Goal: Task Accomplishment & Management: Use online tool/utility

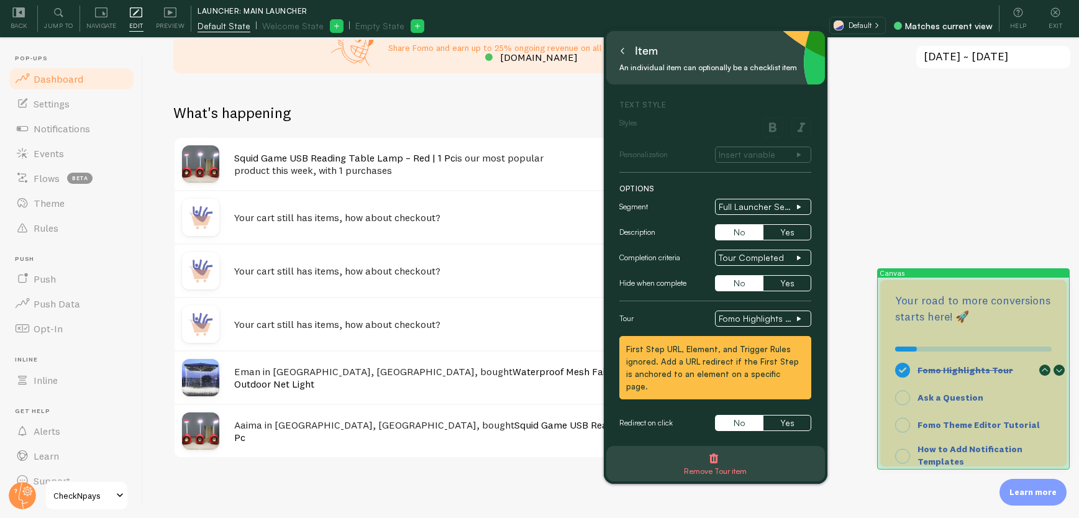
click at [975, 339] on div "Fomo Highlights Tour Ask a Question Fomo Theme Editor Tutorial How to Add Notif…" at bounding box center [973, 400] width 186 height 132
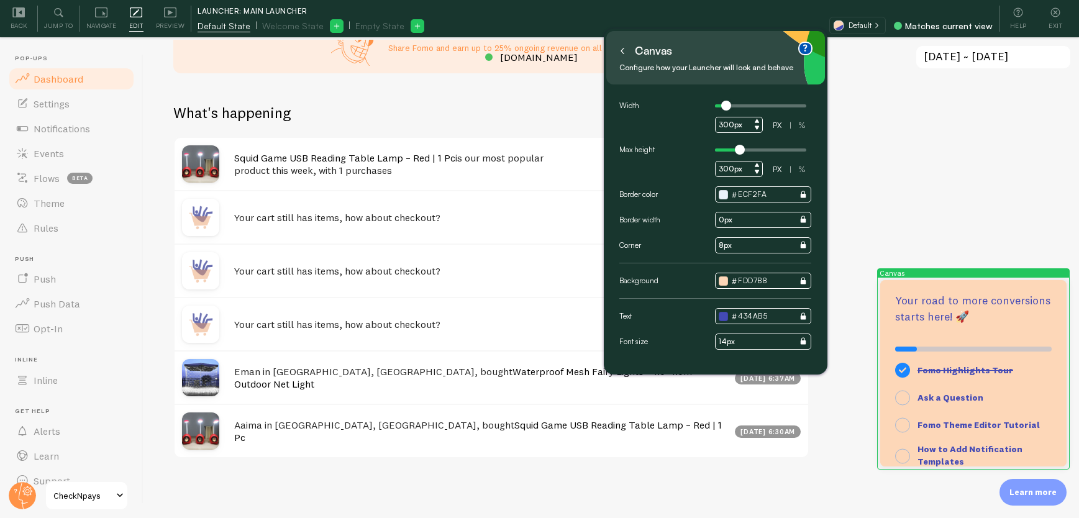
click at [620, 55] on button at bounding box center [622, 51] width 12 height 20
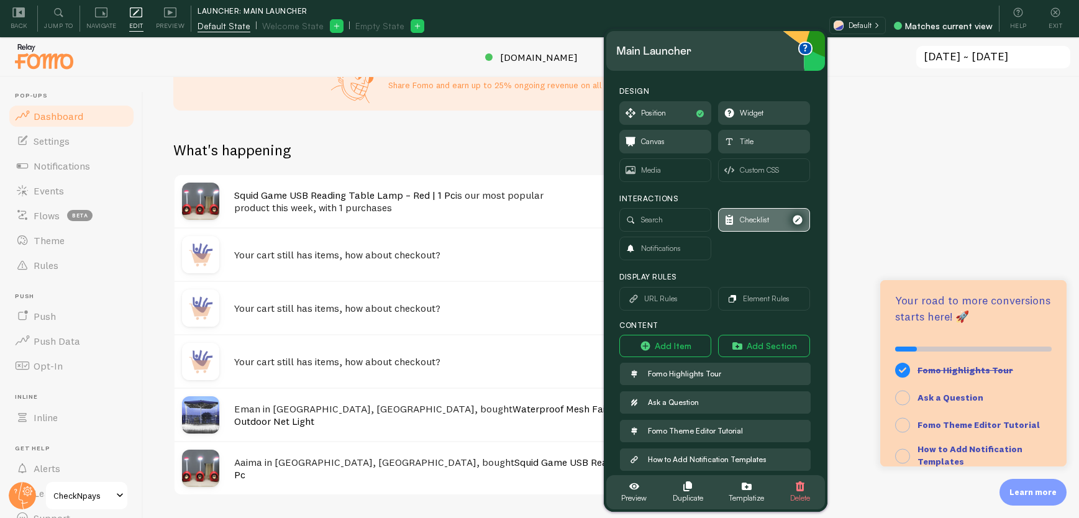
click at [767, 217] on span "Checklist" at bounding box center [764, 220] width 91 height 22
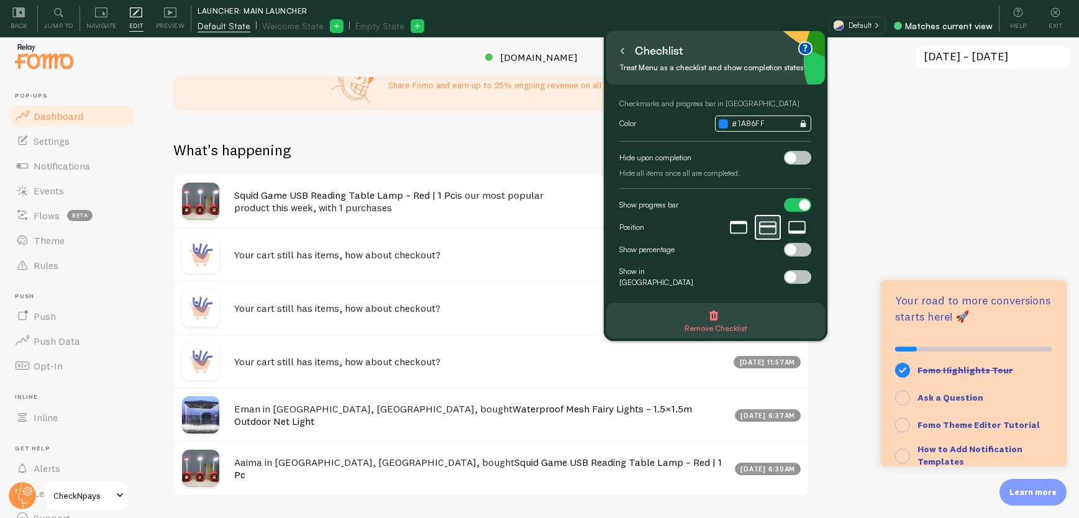
click at [789, 247] on span at bounding box center [790, 249] width 11 height 11
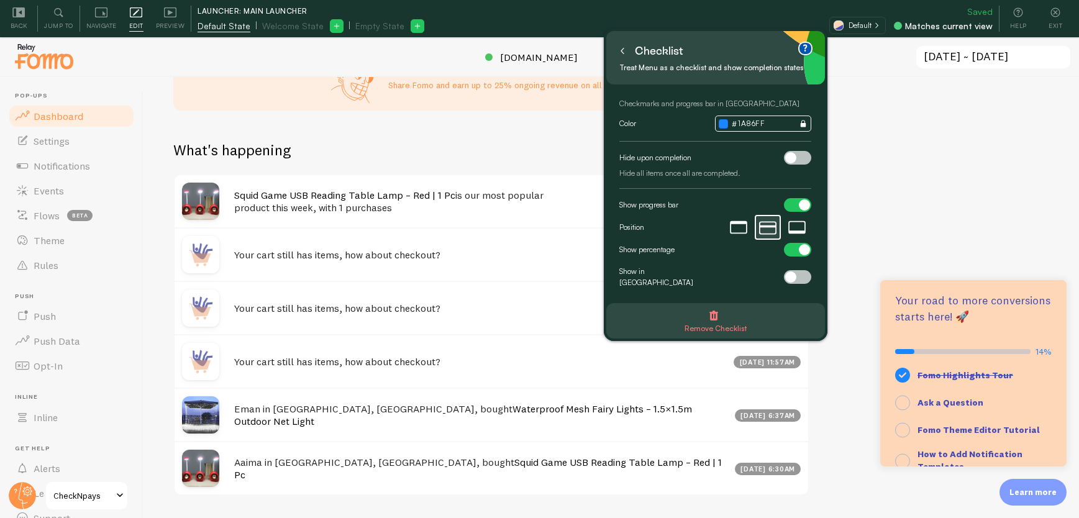
click at [789, 247] on div at bounding box center [797, 250] width 27 height 14
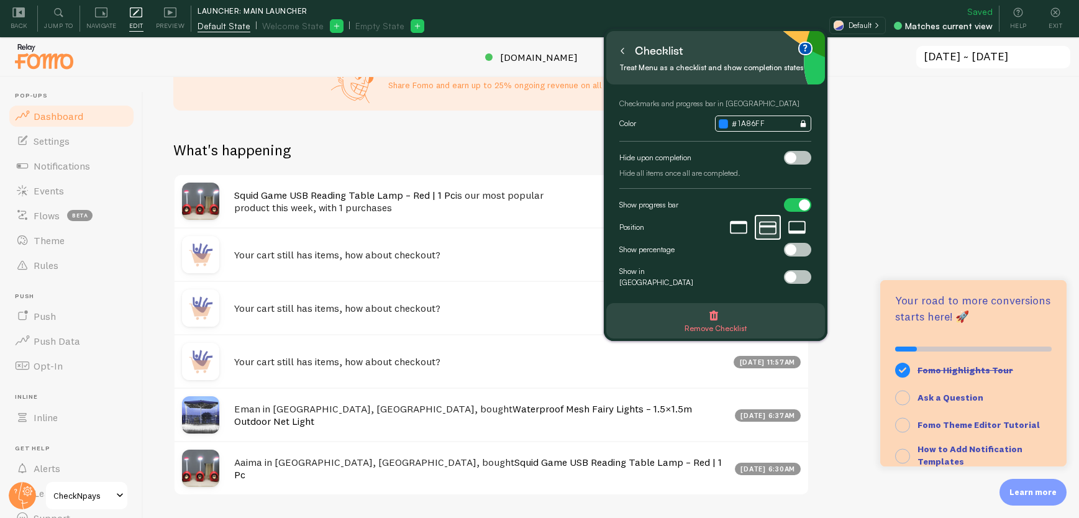
click at [799, 271] on div at bounding box center [797, 277] width 27 height 14
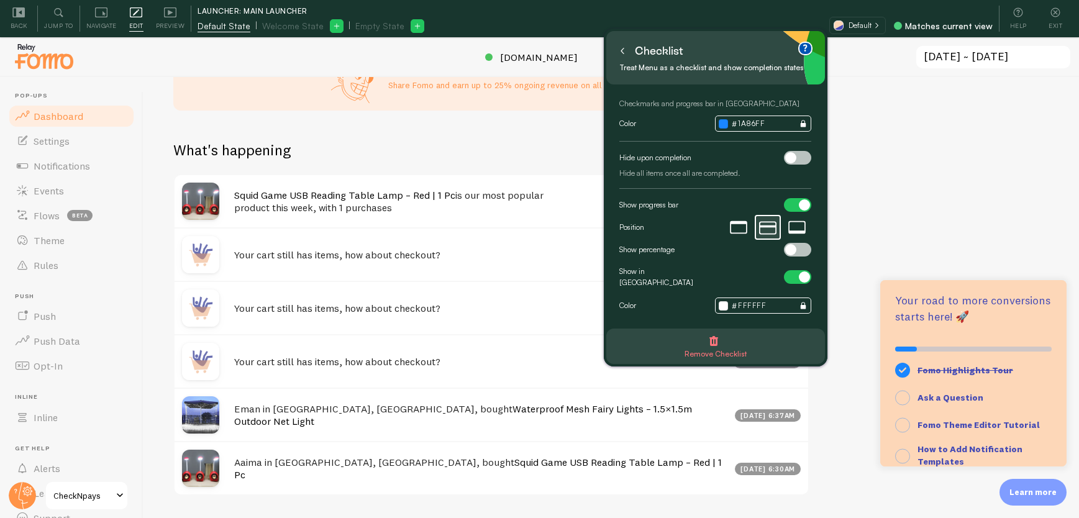
click at [799, 271] on span at bounding box center [804, 276] width 11 height 11
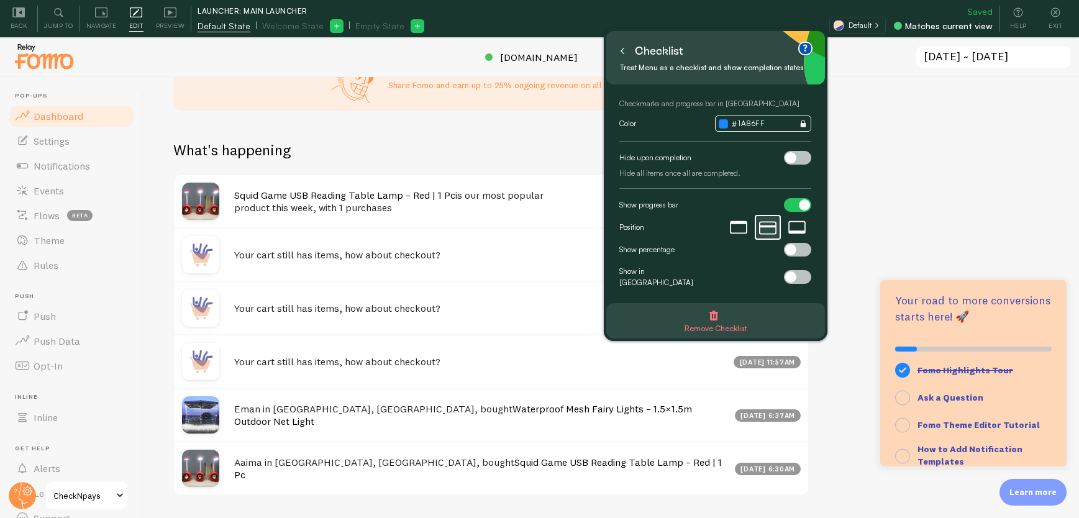
click at [799, 270] on div at bounding box center [797, 277] width 27 height 14
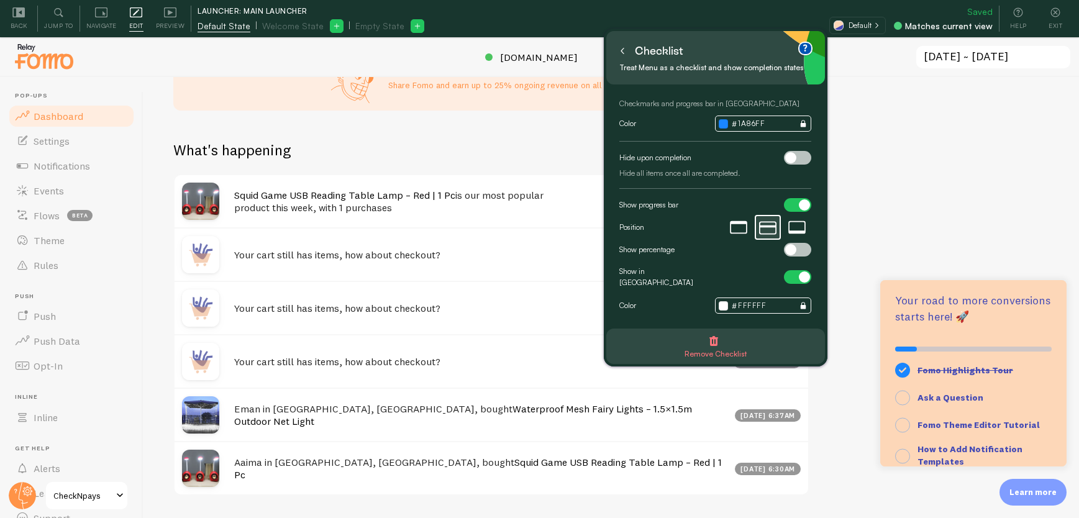
click at [801, 252] on div at bounding box center [797, 250] width 27 height 14
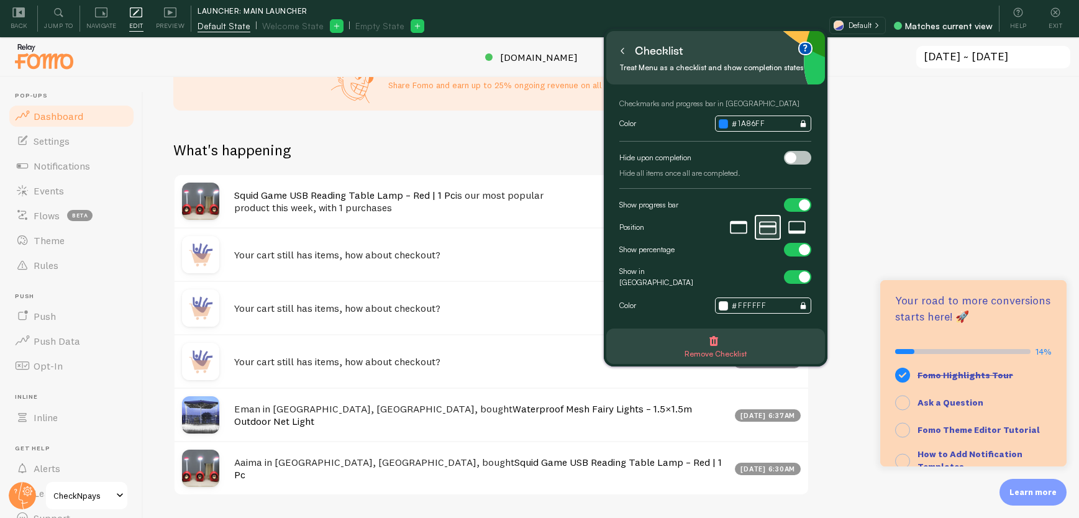
click at [798, 250] on div at bounding box center [797, 250] width 27 height 14
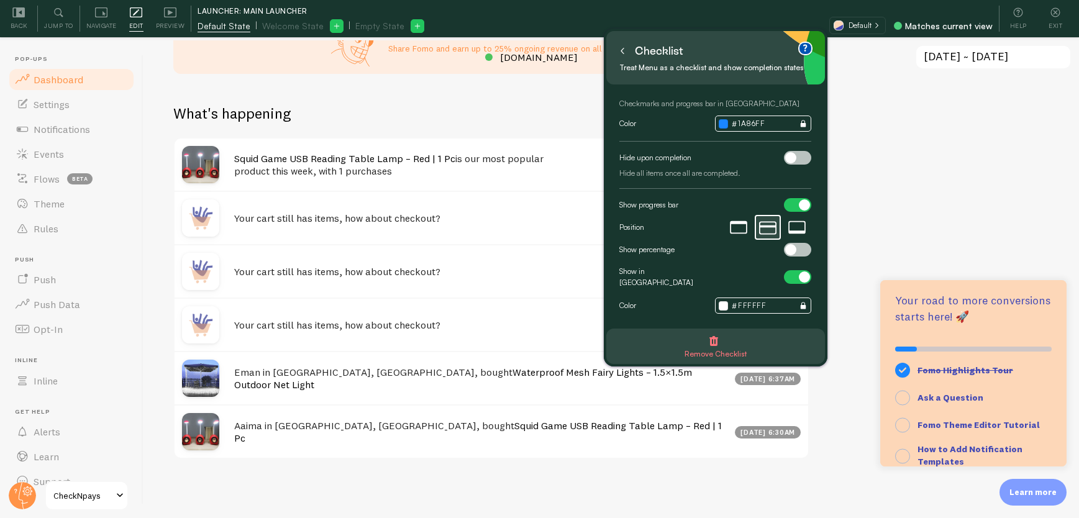
scroll to position [37, 0]
click at [621, 52] on icon at bounding box center [622, 51] width 6 height 6
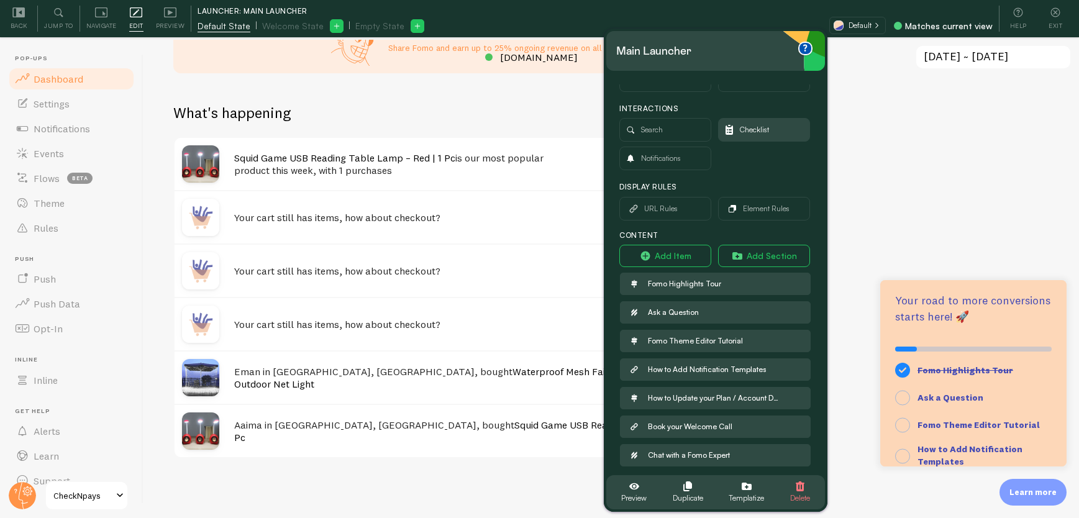
scroll to position [93, 0]
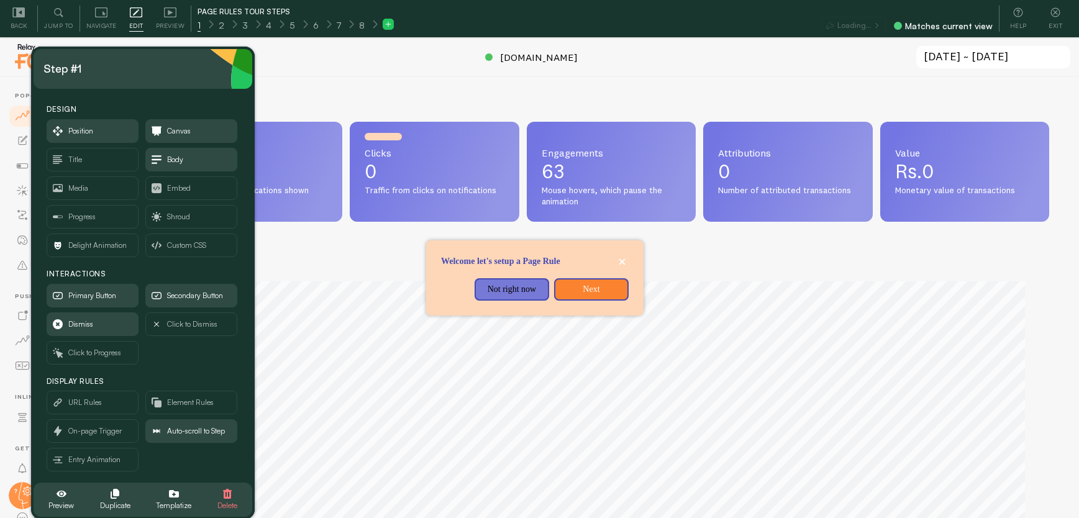
scroll to position [620800, 620261]
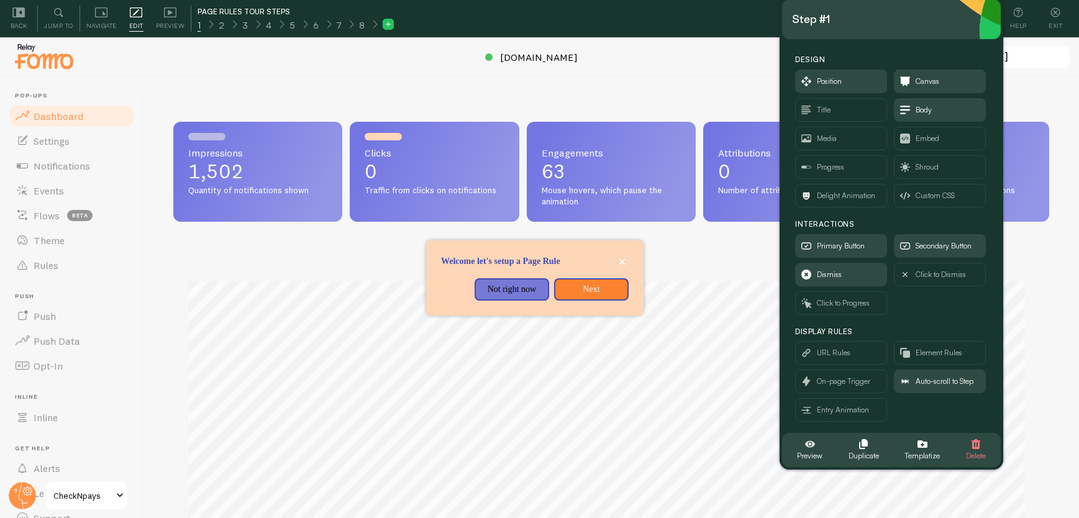
drag, startPoint x: 168, startPoint y: 72, endPoint x: 917, endPoint y: 22, distance: 750.1
click at [917, 22] on div "Step #1" at bounding box center [891, 19] width 199 height 20
click at [166, 14] on icon at bounding box center [170, 12] width 12 height 12
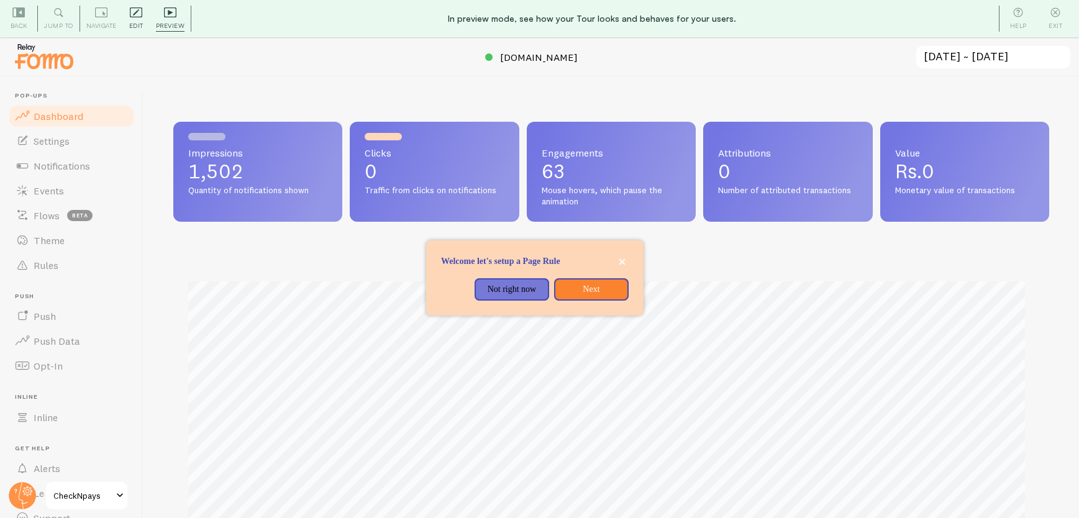
click at [139, 18] on icon at bounding box center [136, 12] width 12 height 12
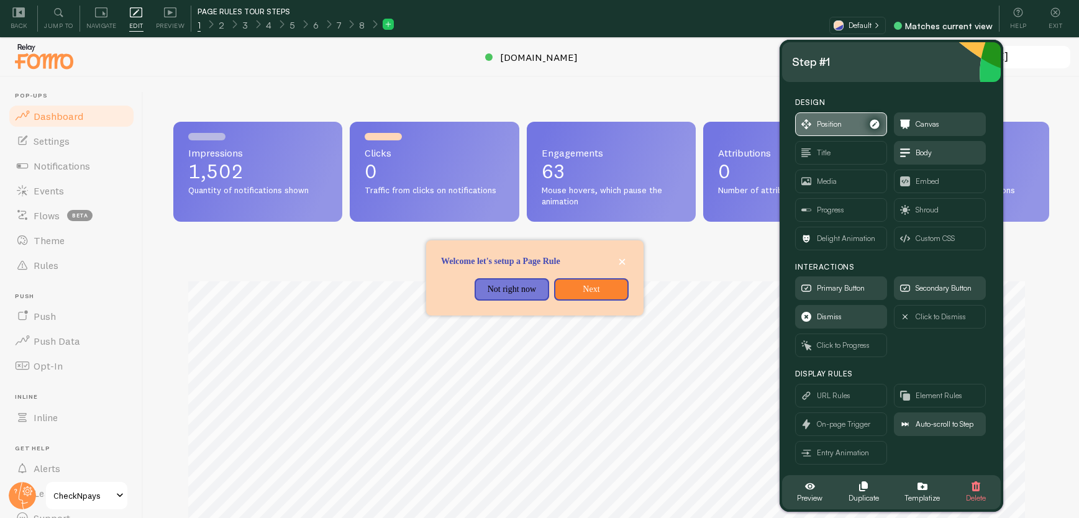
click at [835, 121] on span "Position" at bounding box center [829, 124] width 25 height 14
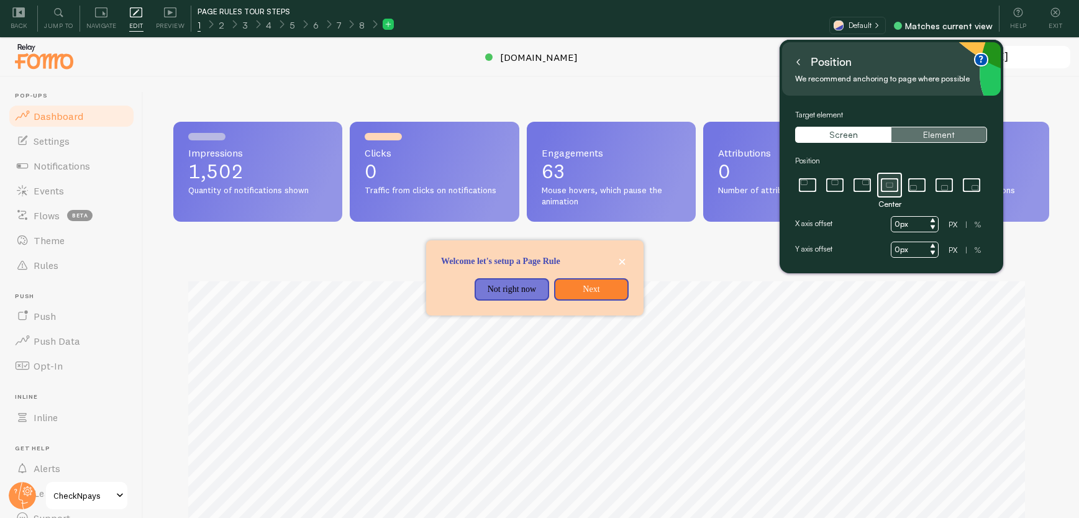
click at [942, 136] on button "Element" at bounding box center [939, 135] width 96 height 16
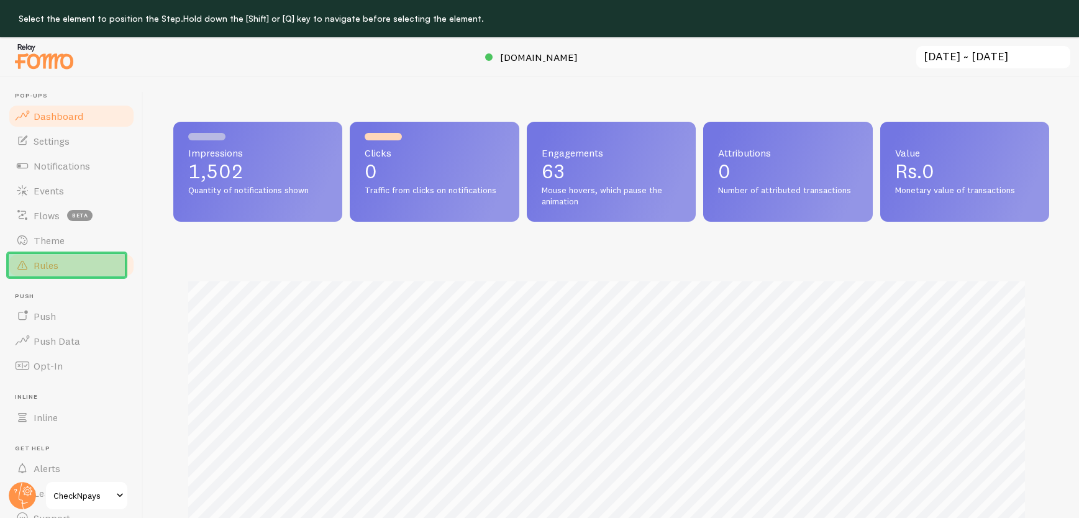
click at [68, 270] on link "Rules" at bounding box center [71, 265] width 128 height 25
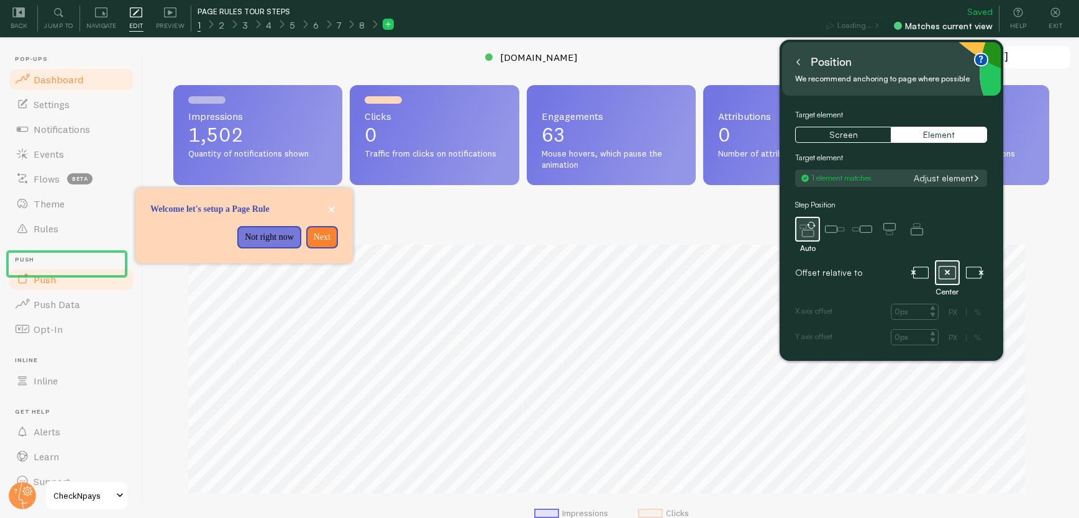
scroll to position [37, 0]
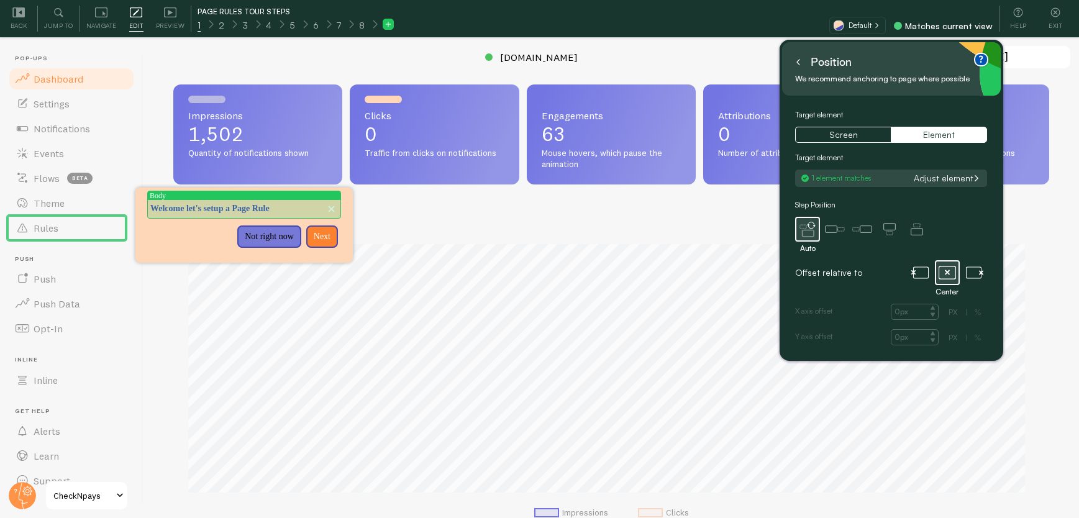
click at [276, 206] on p "Welcome let's setup a Page Rule" at bounding box center [244, 208] width 188 height 12
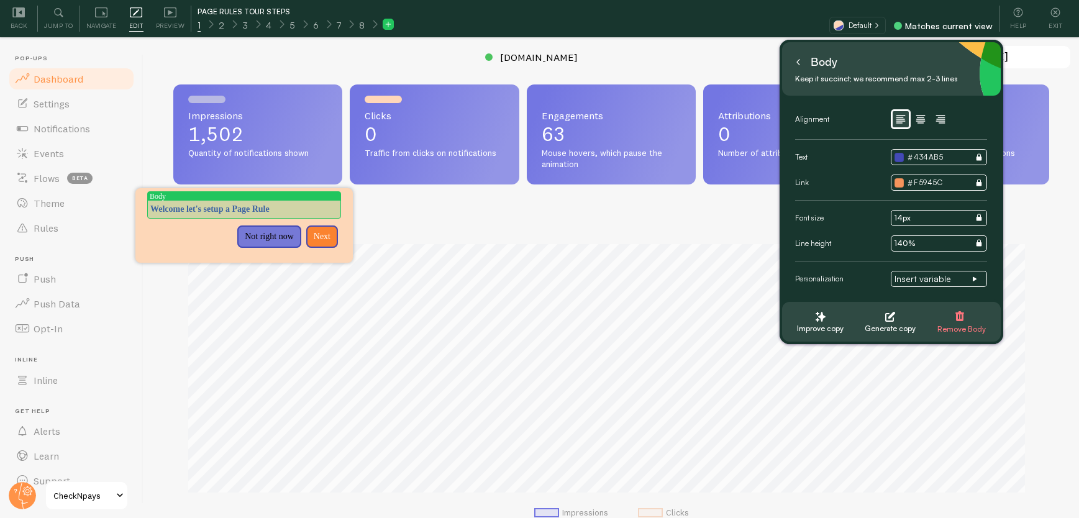
click at [196, 205] on p "Welcome let's setup a Page Rule" at bounding box center [244, 209] width 188 height 12
click at [212, 209] on p "let's setup a Page Rule" at bounding box center [244, 209] width 188 height 12
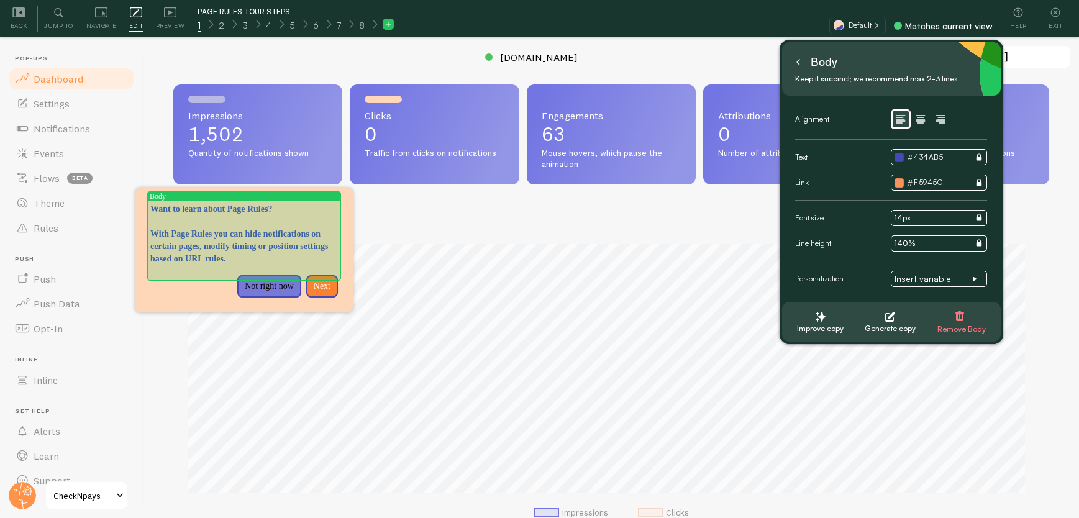
click at [157, 259] on p "With Page Rules you can hide notifications on certain pages, modify timing or p…" at bounding box center [244, 246] width 188 height 37
click at [152, 259] on p "With Page Rules you can hide notifications on certain pages, modify timing or p…" at bounding box center [244, 246] width 188 height 37
click at [153, 258] on p "With Page Rules you can hide notifications on certain pages, modify timing or p…" at bounding box center [244, 246] width 188 height 37
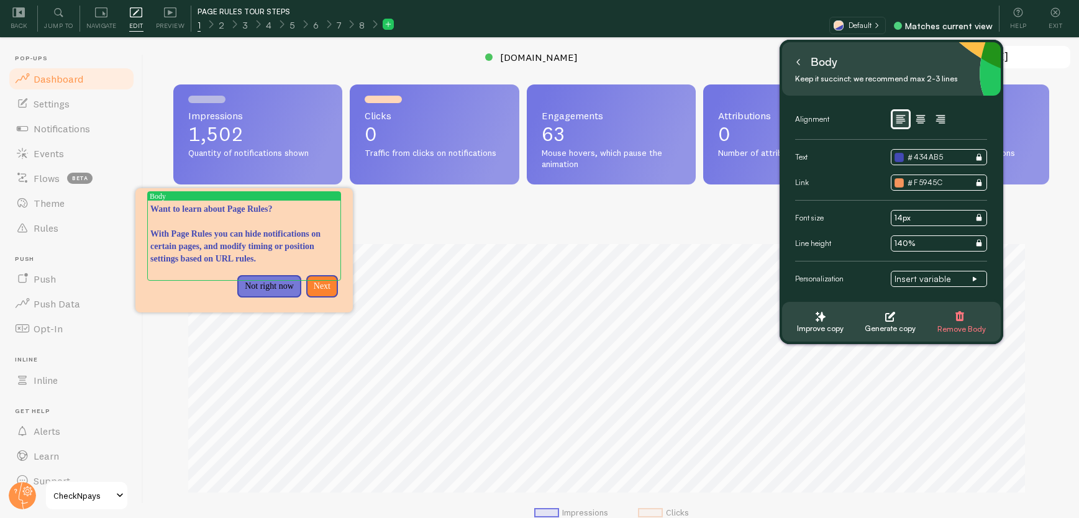
click at [300, 251] on p "With Page Rules you can hide notifications on certain pages, and modify timing …" at bounding box center [244, 246] width 188 height 37
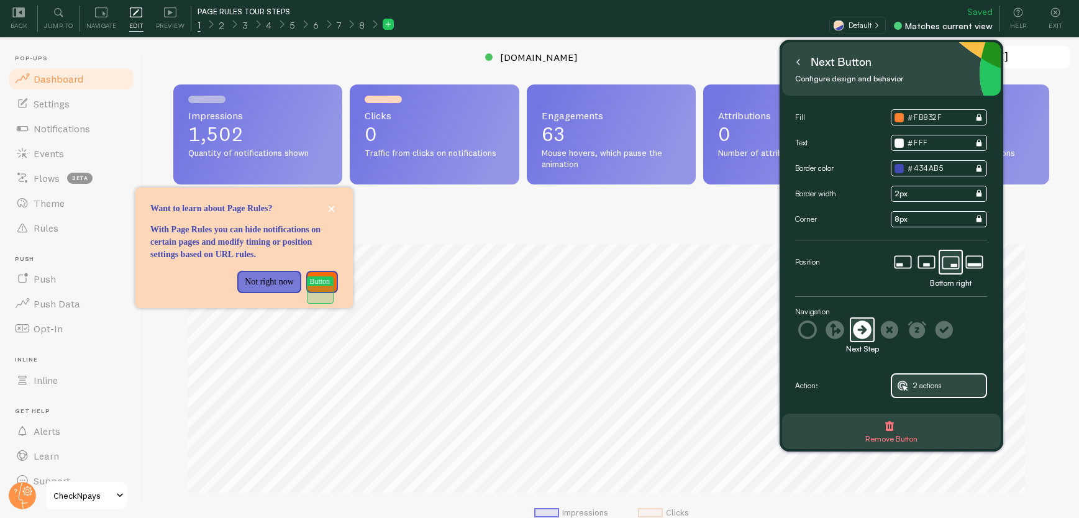
click at [321, 288] on p "Next" at bounding box center [322, 282] width 17 height 12
click at [219, 285] on button "Not right now" at bounding box center [240, 282] width 64 height 22
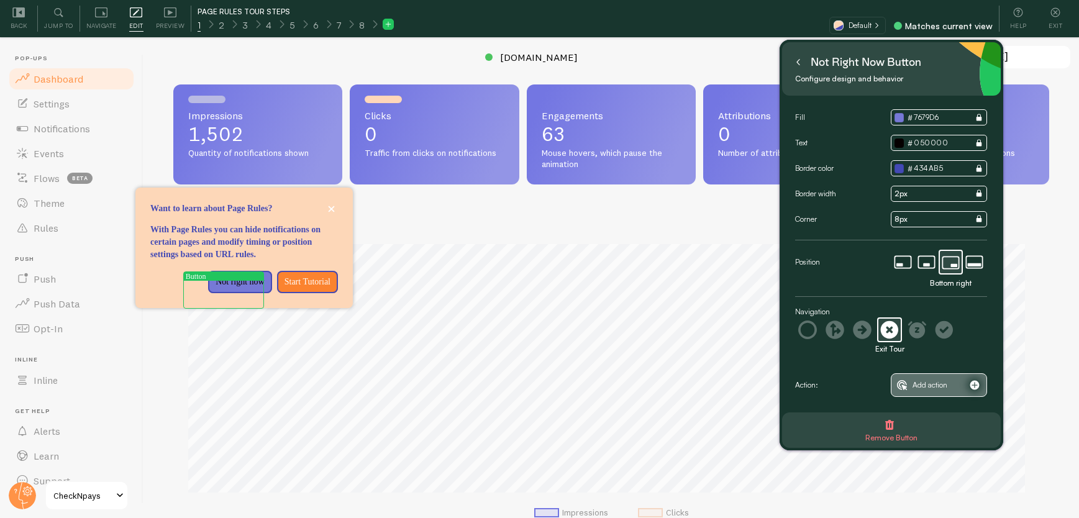
click at [919, 380] on span "Add action" at bounding box center [929, 385] width 35 height 14
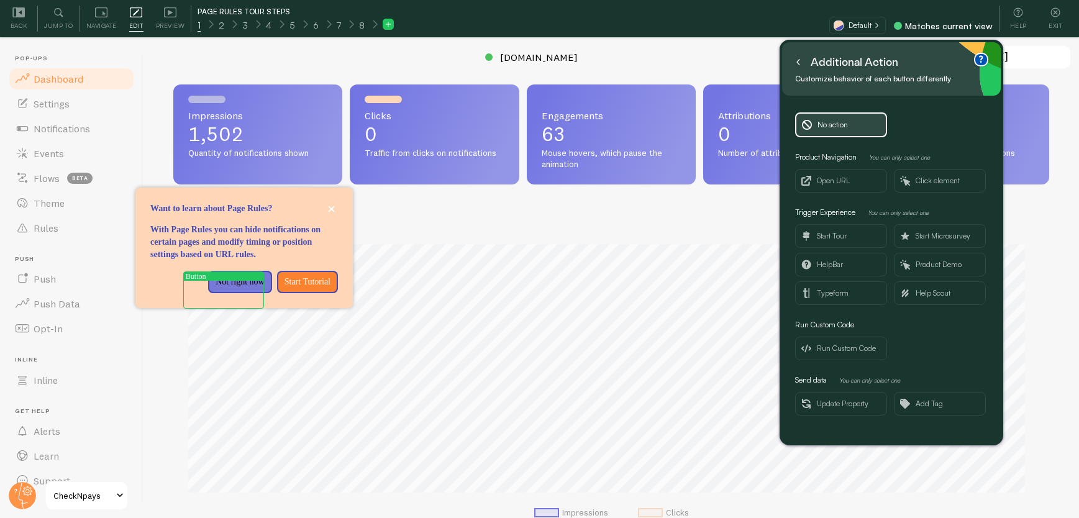
click at [796, 64] on icon at bounding box center [798, 62] width 6 height 6
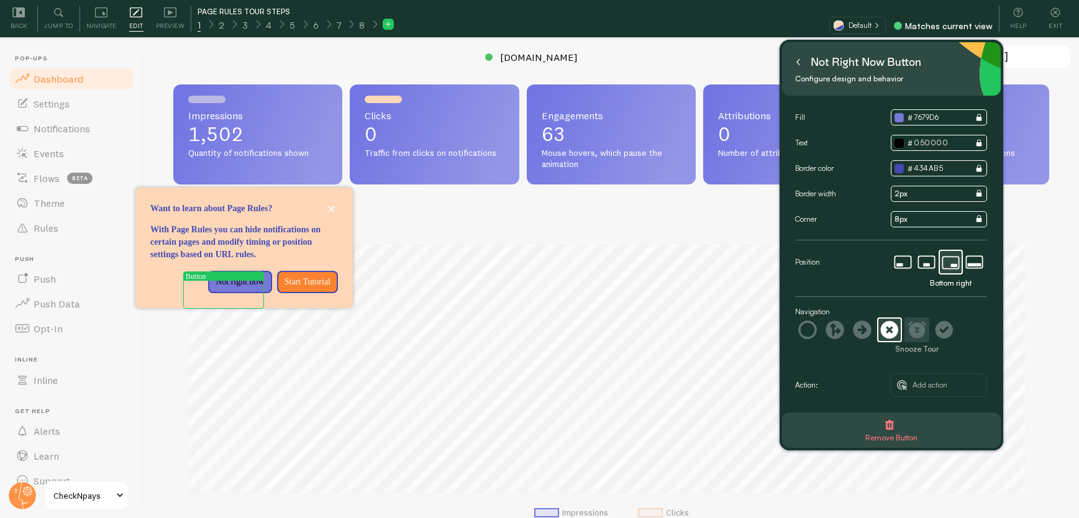
click at [922, 326] on icon at bounding box center [917, 329] width 18 height 17
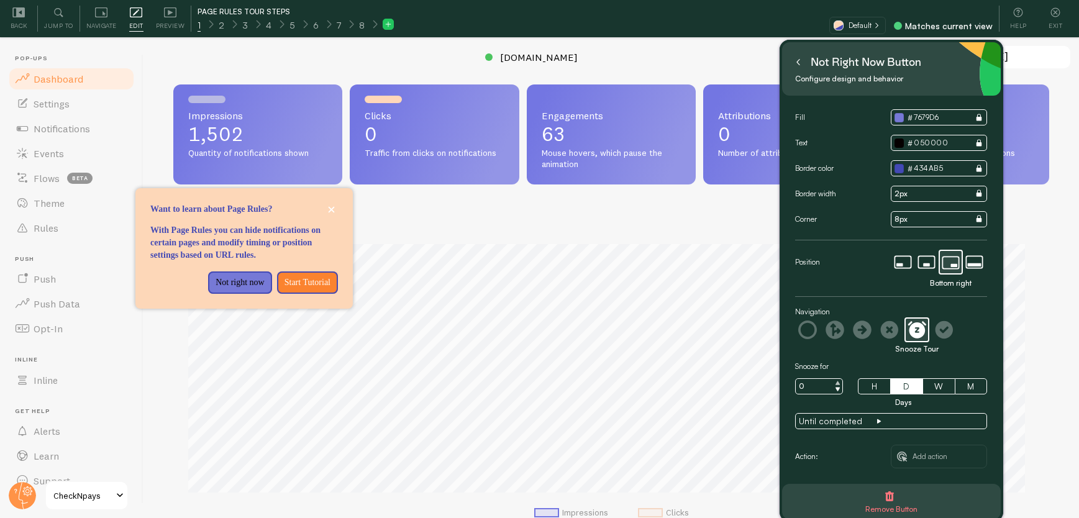
click at [839, 381] on icon at bounding box center [837, 383] width 5 height 5
type input "3"
click at [867, 424] on span "Until completed" at bounding box center [838, 421] width 78 height 11
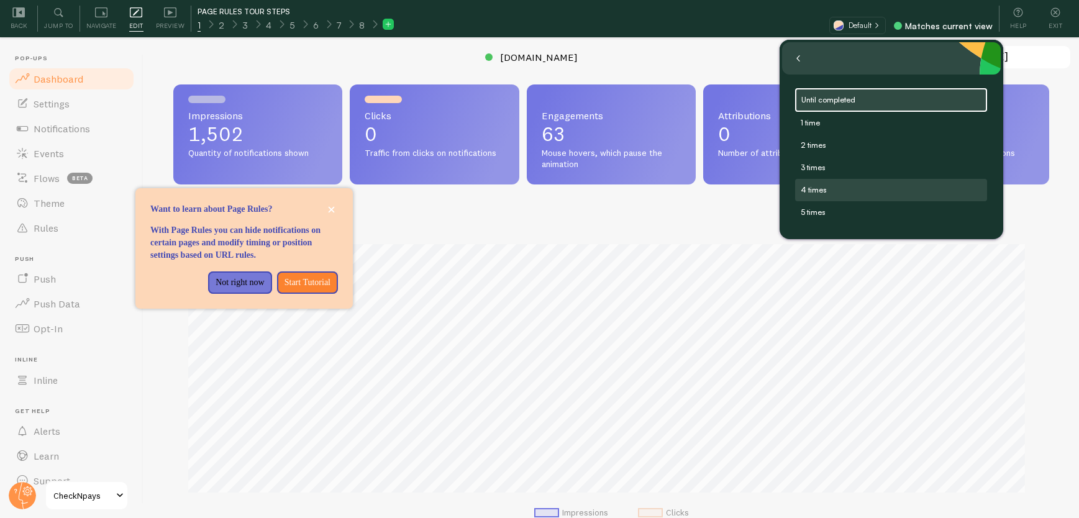
click at [890, 186] on label "4 times" at bounding box center [891, 190] width 191 height 21
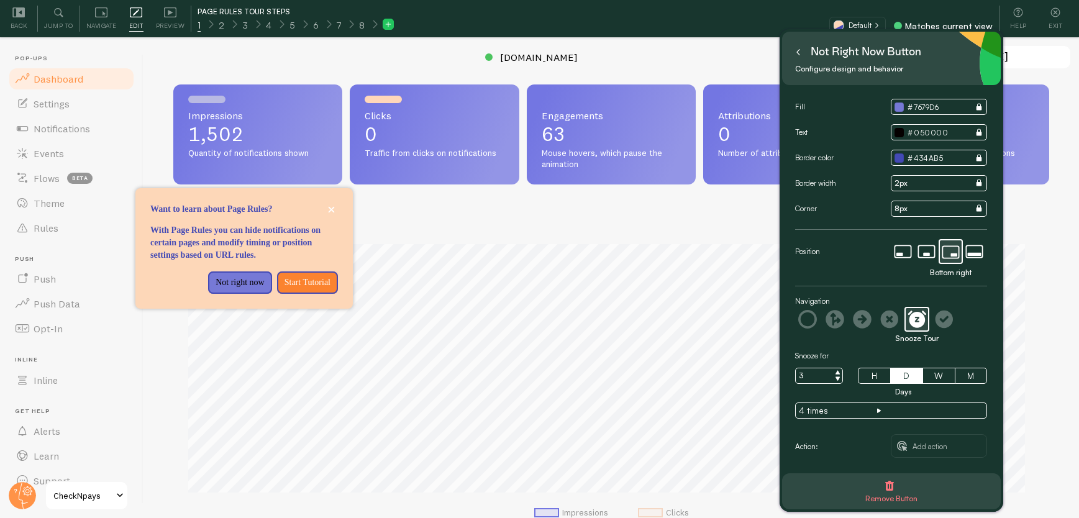
click at [796, 53] on icon at bounding box center [798, 52] width 6 height 6
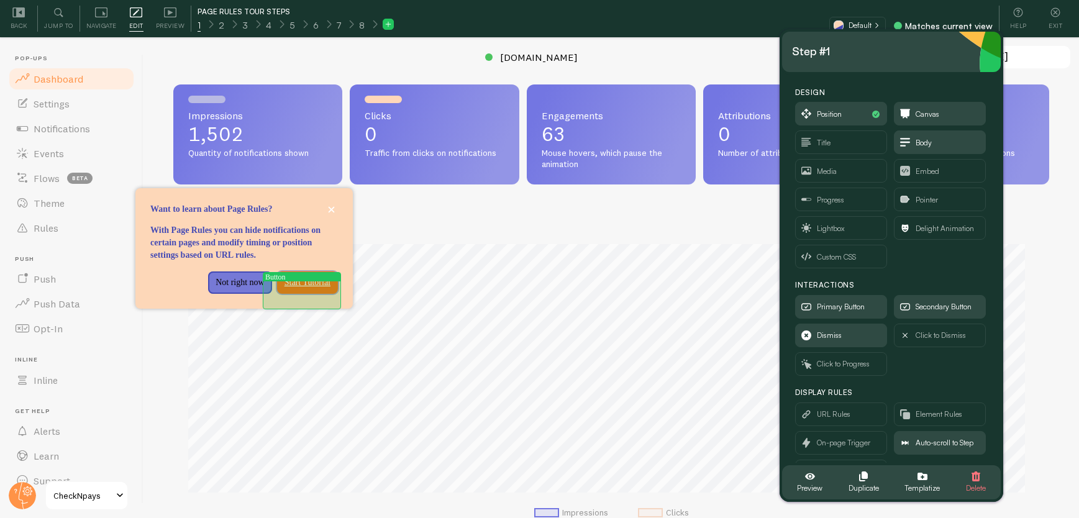
click at [312, 286] on button "Start Tutorial" at bounding box center [307, 282] width 61 height 22
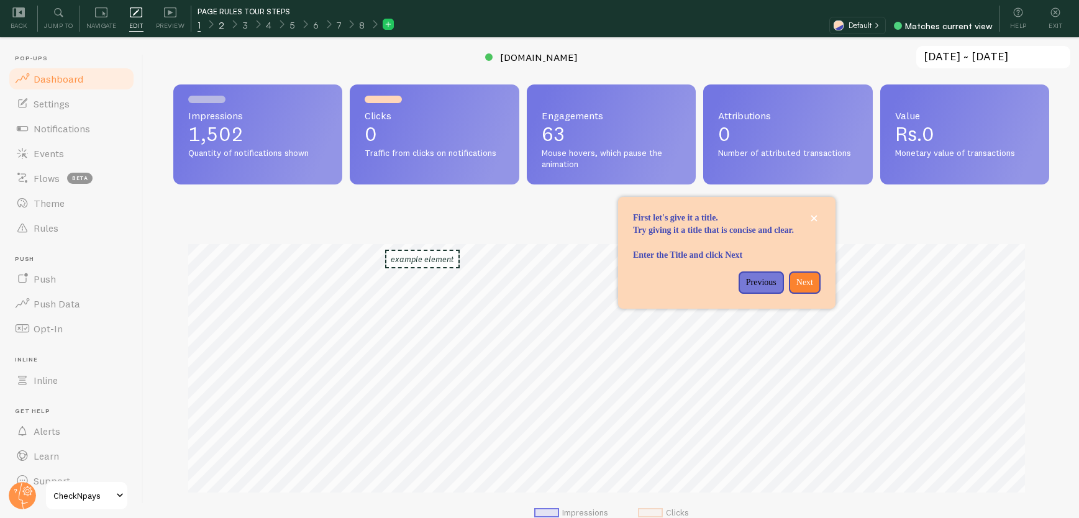
click at [222, 25] on span "2" at bounding box center [222, 25] width 6 height 12
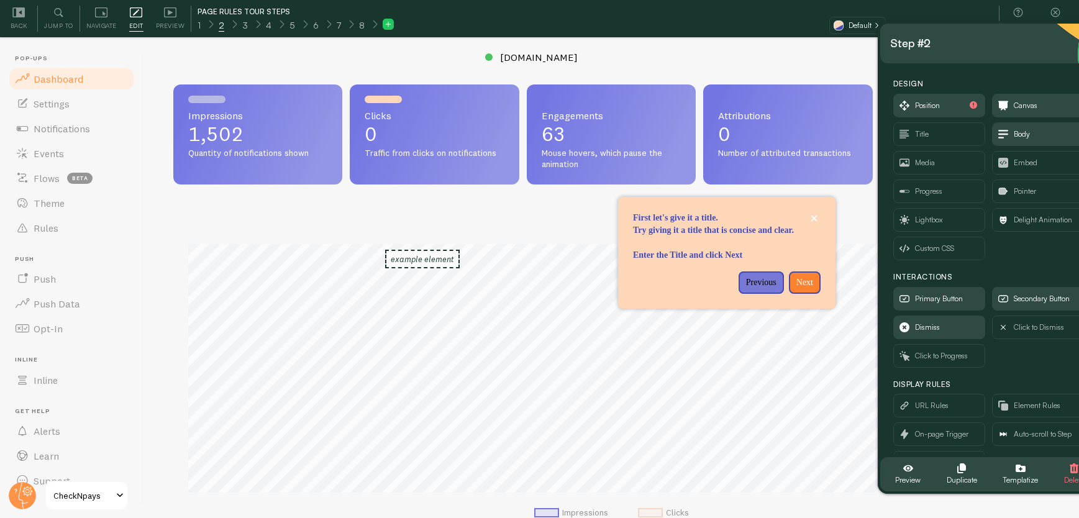
drag, startPoint x: 166, startPoint y: 76, endPoint x: 1012, endPoint y: 50, distance: 846.4
click at [1012, 50] on div "Step #2" at bounding box center [989, 44] width 199 height 20
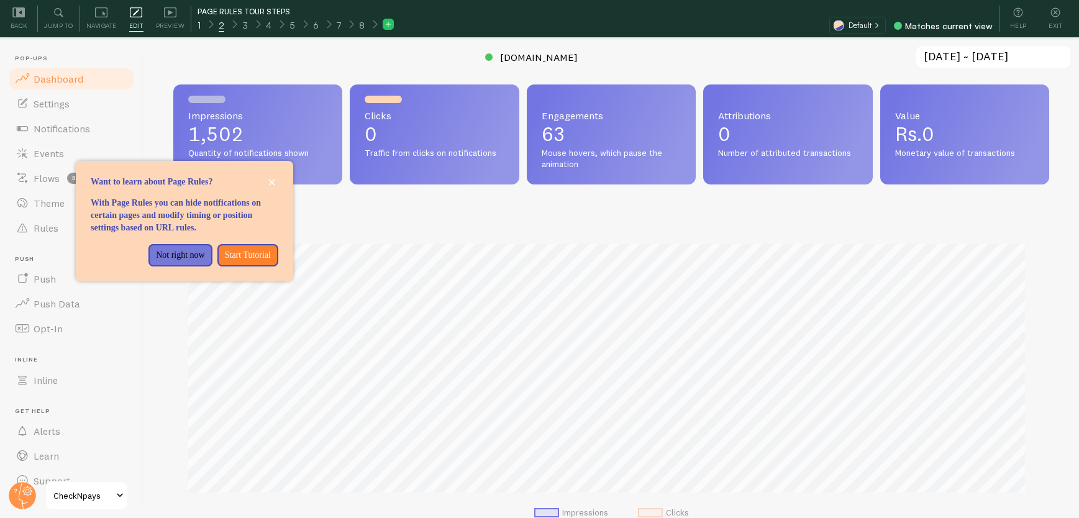
click at [199, 25] on span "1" at bounding box center [199, 25] width 3 height 12
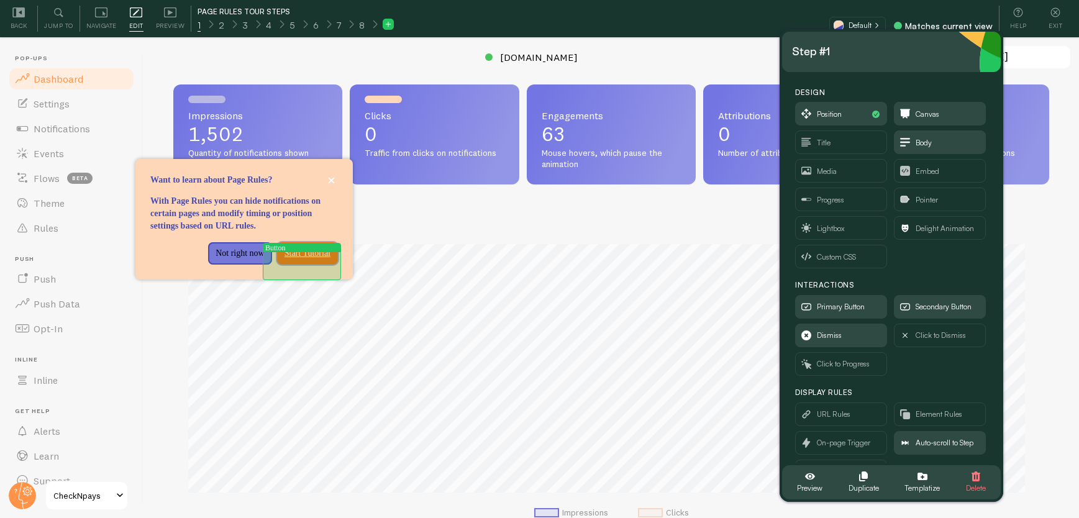
click at [305, 260] on p "Start Tutorial" at bounding box center [307, 253] width 46 height 12
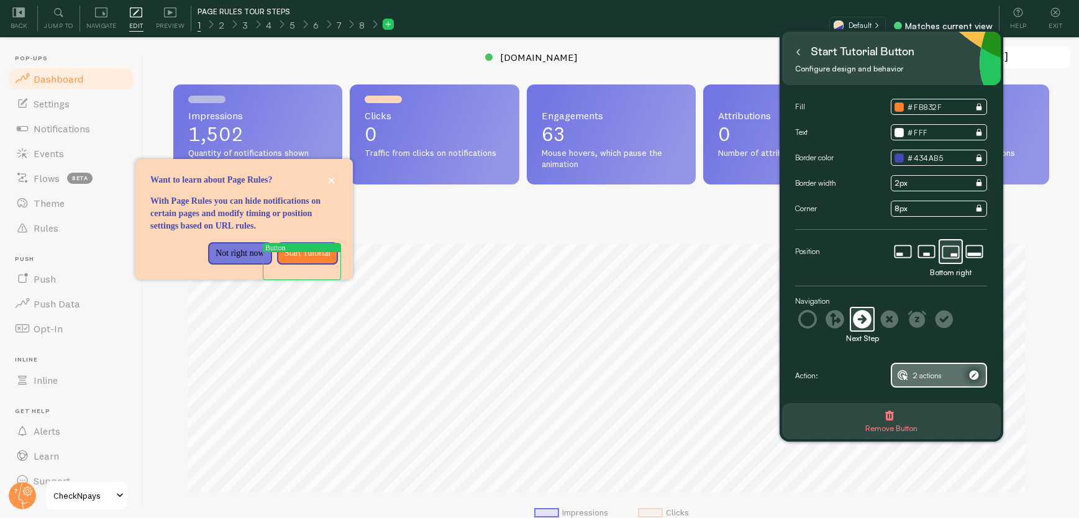
click at [937, 373] on span "2 actions" at bounding box center [927, 376] width 29 height 14
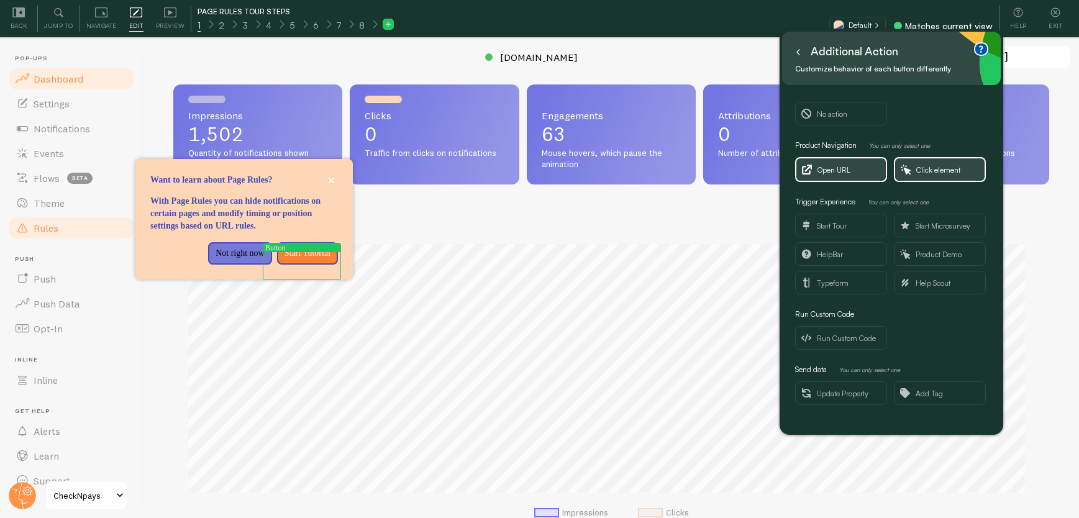
click at [57, 227] on span "Rules" at bounding box center [46, 228] width 25 height 12
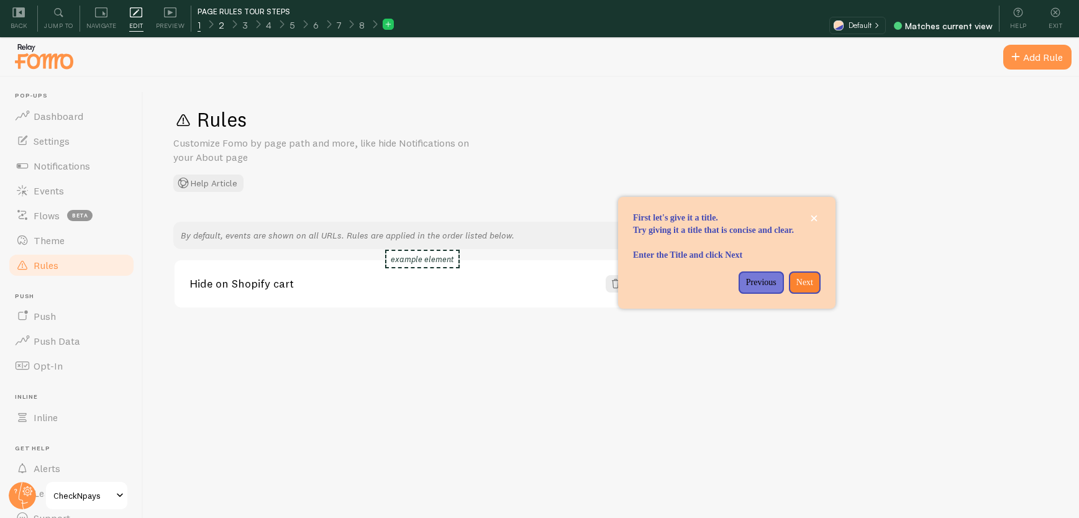
click at [219, 19] on span "2" at bounding box center [222, 25] width 6 height 12
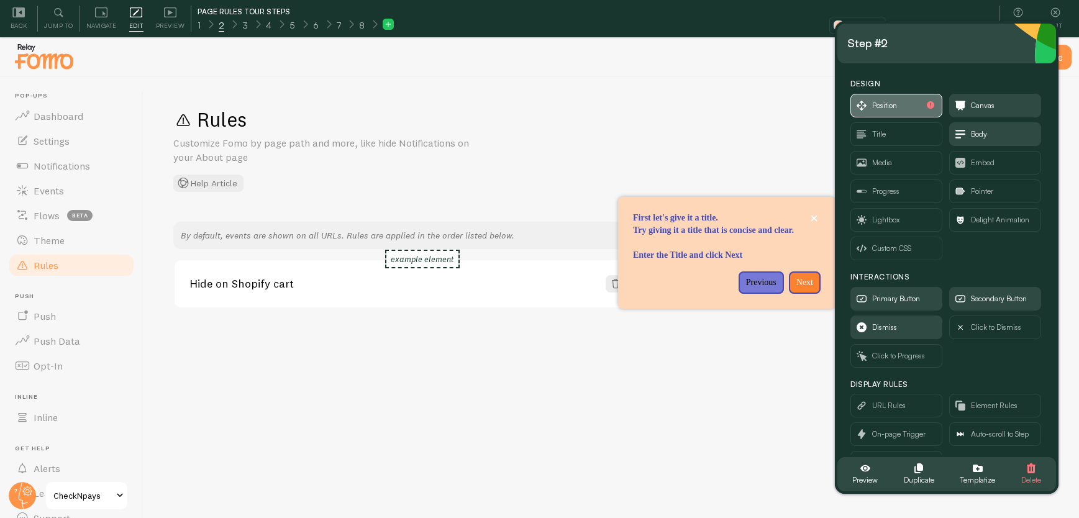
click at [875, 109] on span "Position" at bounding box center [884, 106] width 25 height 14
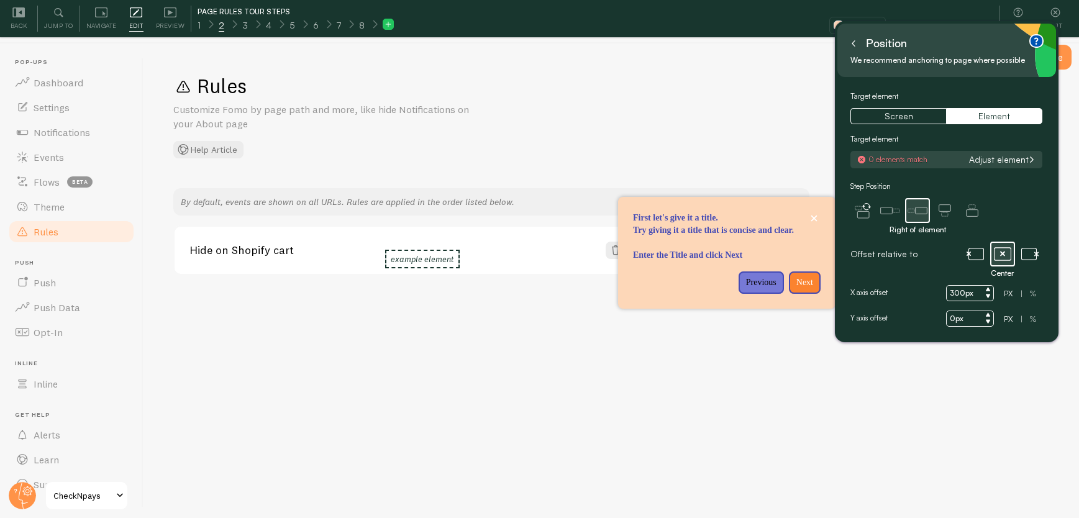
scroll to position [37, 0]
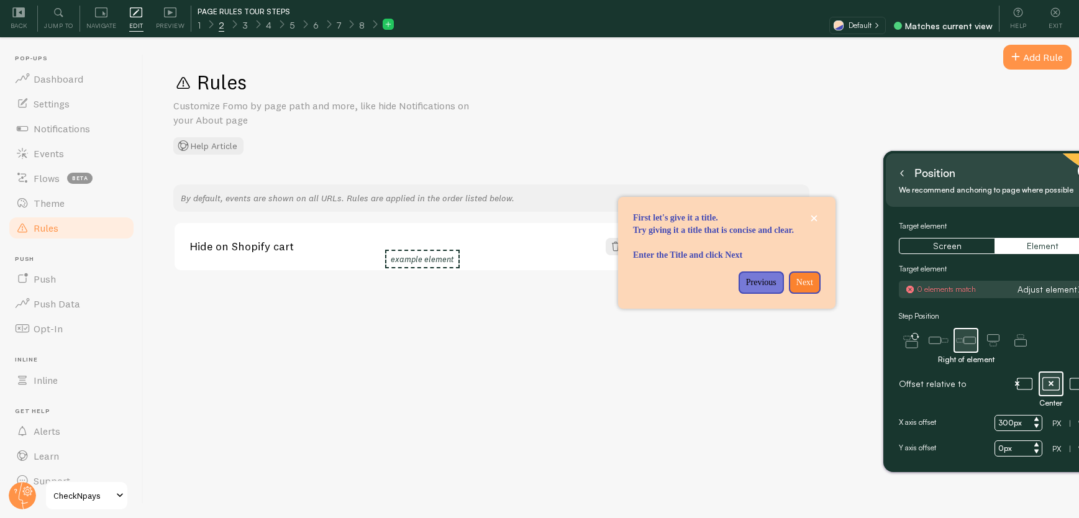
drag, startPoint x: 955, startPoint y: 70, endPoint x: 994, endPoint y: 171, distance: 108.8
click at [994, 171] on div "Position" at bounding box center [995, 173] width 199 height 20
click at [1021, 65] on div "Add Rule" at bounding box center [1037, 57] width 68 height 25
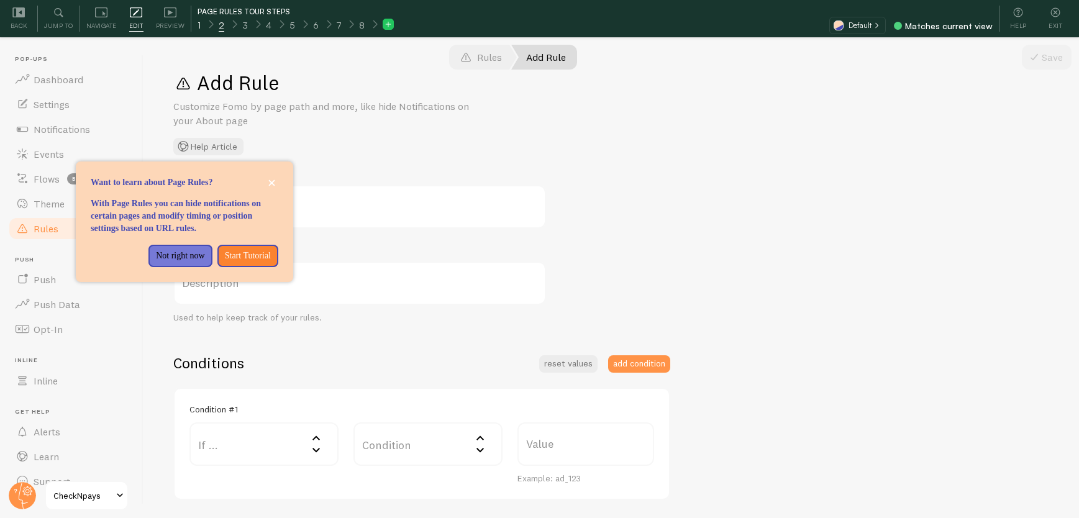
scroll to position [37, 0]
click at [201, 28] on div "1" at bounding box center [199, 24] width 22 height 14
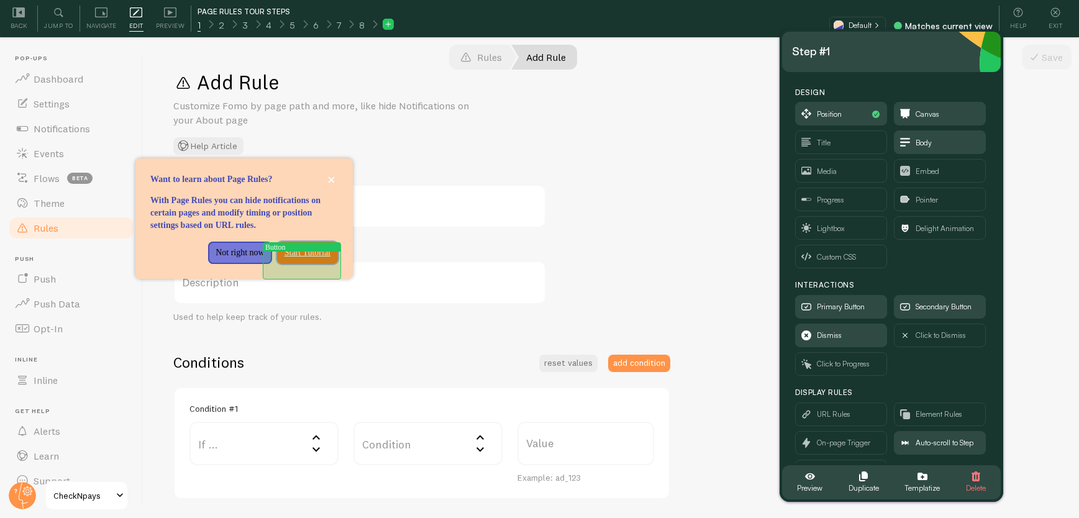
click at [316, 259] on p "Start Tutorial" at bounding box center [307, 253] width 46 height 12
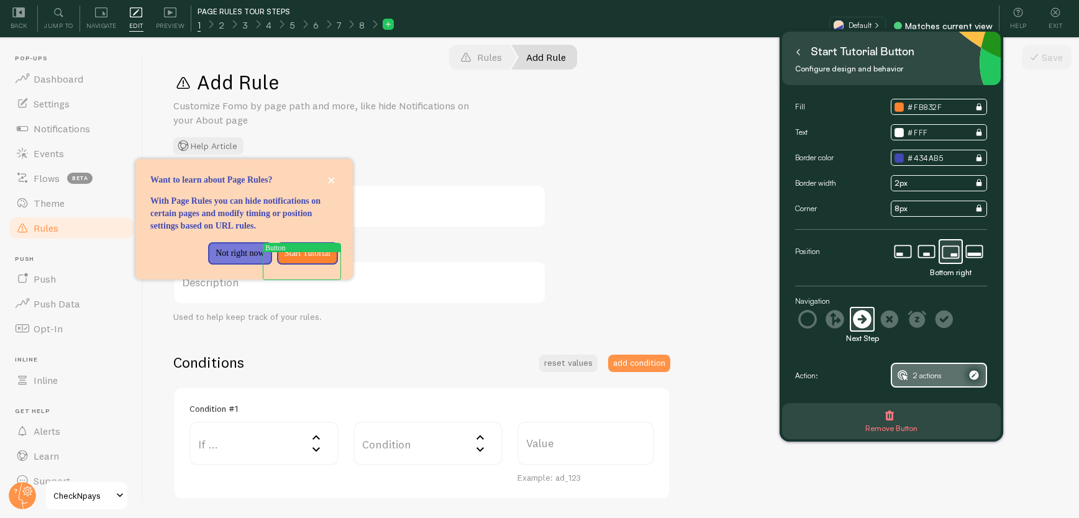
click at [929, 380] on span "2 actions" at bounding box center [927, 376] width 29 height 14
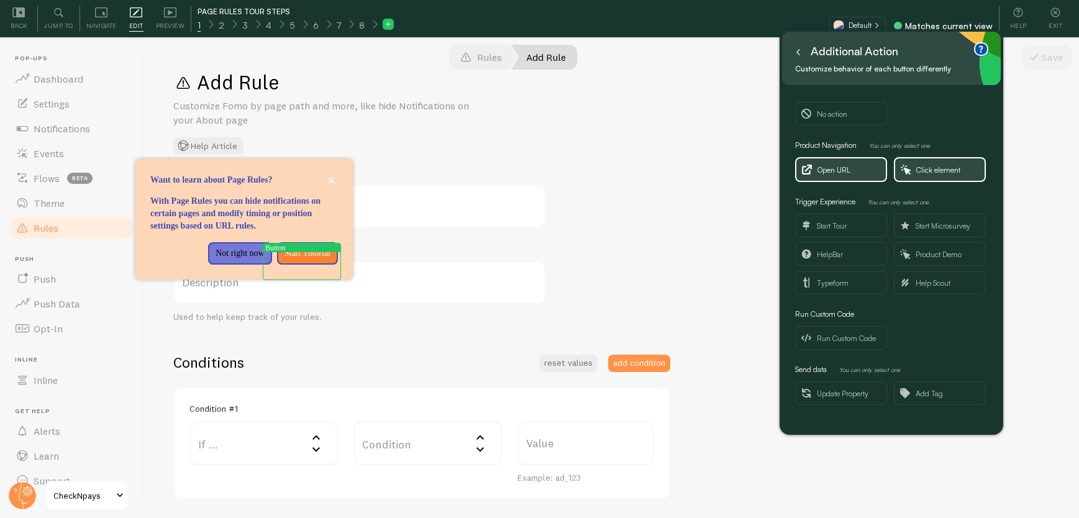
click at [847, 168] on span "Open URL" at bounding box center [833, 170] width 33 height 14
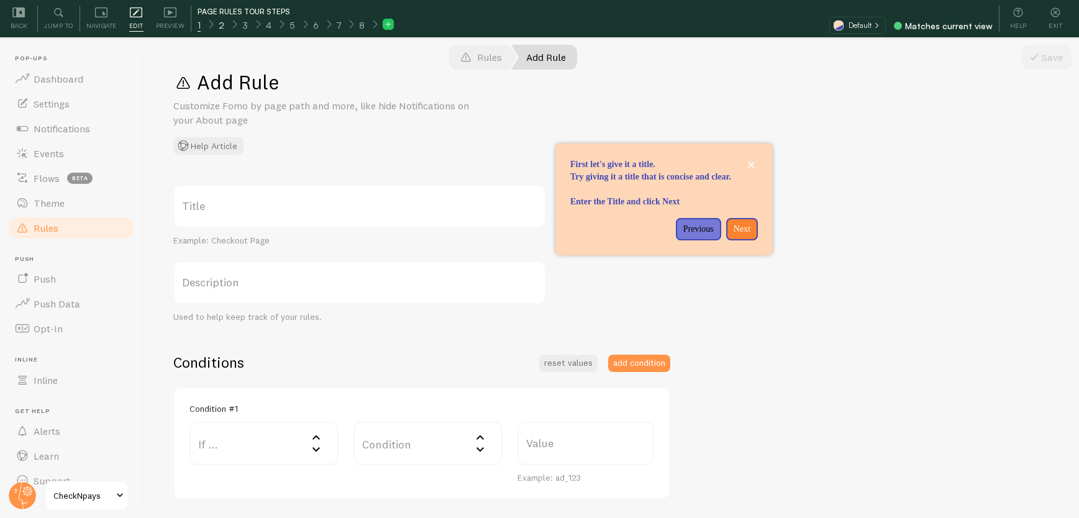
click at [225, 27] on div "2" at bounding box center [221, 24] width 24 height 14
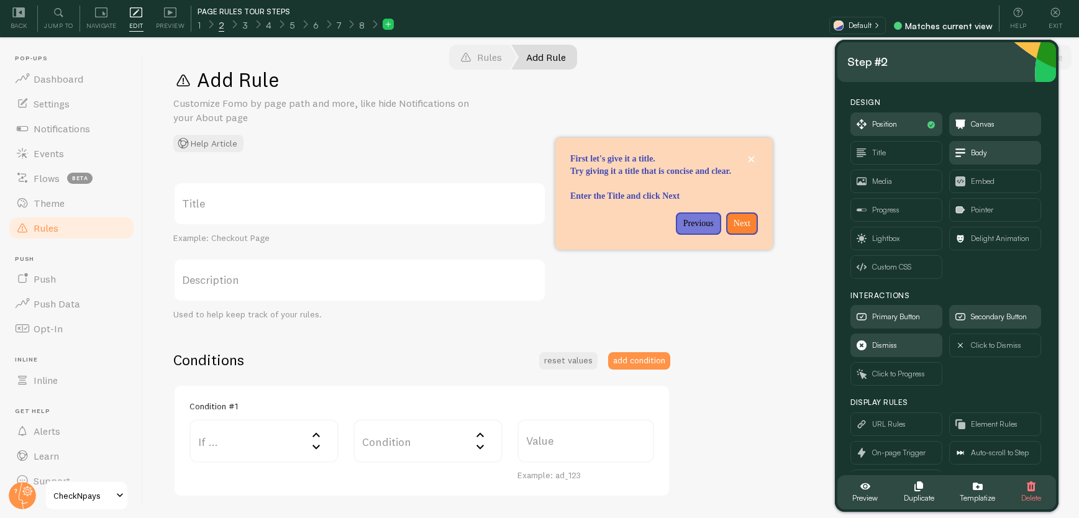
scroll to position [20, 0]
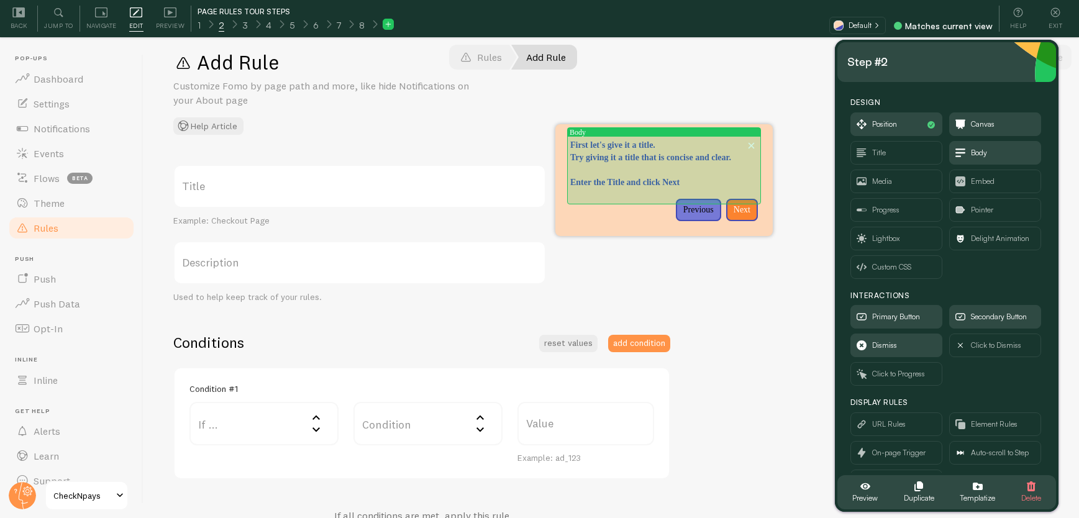
click at [647, 168] on p "First let's give it a title. Try giving it a title that is concise and clear. E…" at bounding box center [664, 164] width 188 height 50
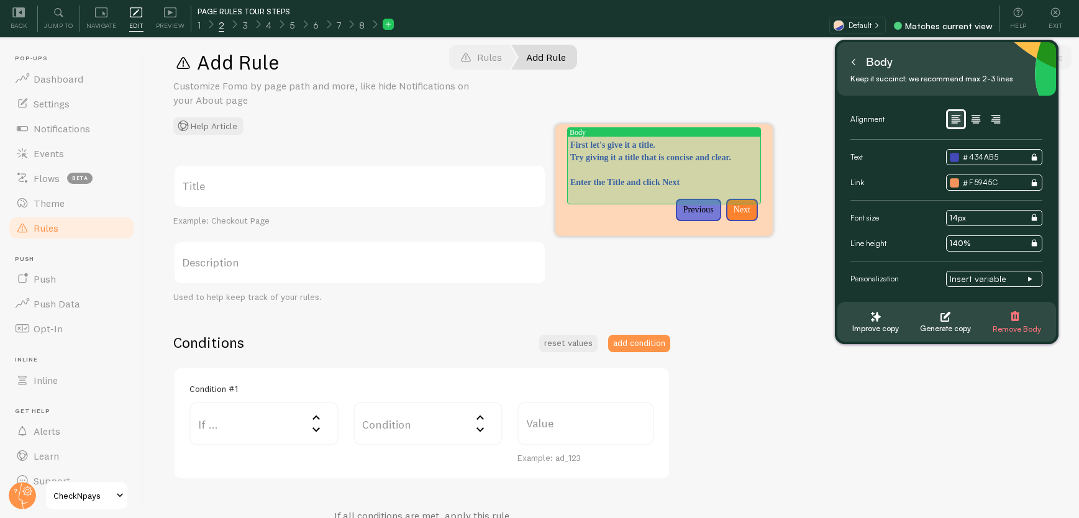
click at [614, 145] on p "First let's give it a title. Try giving it a title that is concise and clear. E…" at bounding box center [664, 164] width 188 height 50
click at [640, 145] on p "First let's give it a title. Try giving it a title that is concise and clear. E…" at bounding box center [664, 164] width 188 height 50
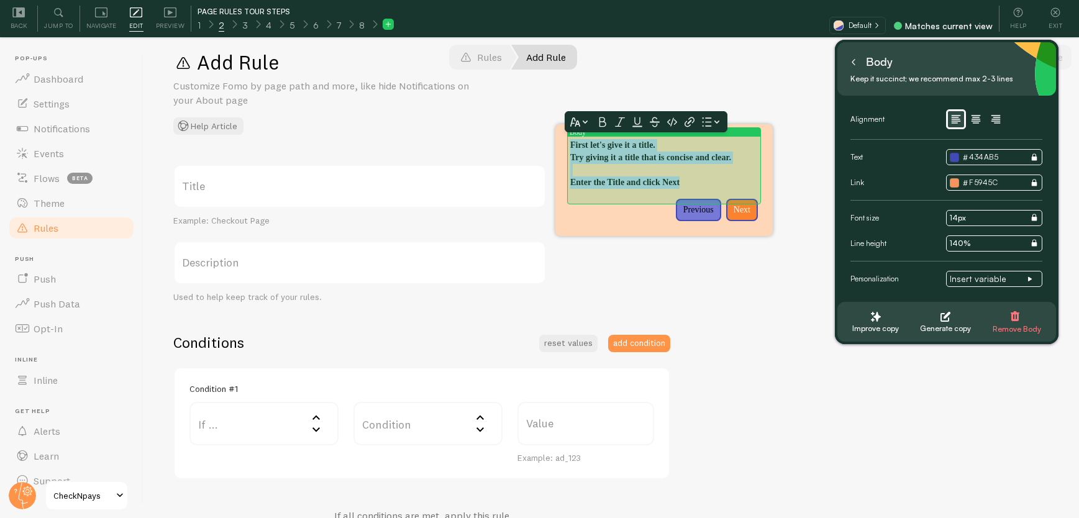
click at [640, 145] on p "First let's give it a title. Try giving it a title that is concise and clear. E…" at bounding box center [664, 164] width 188 height 50
click at [676, 157] on p "First let's give it a title. Try giving it a title that is concise and clear. E…" at bounding box center [664, 164] width 188 height 50
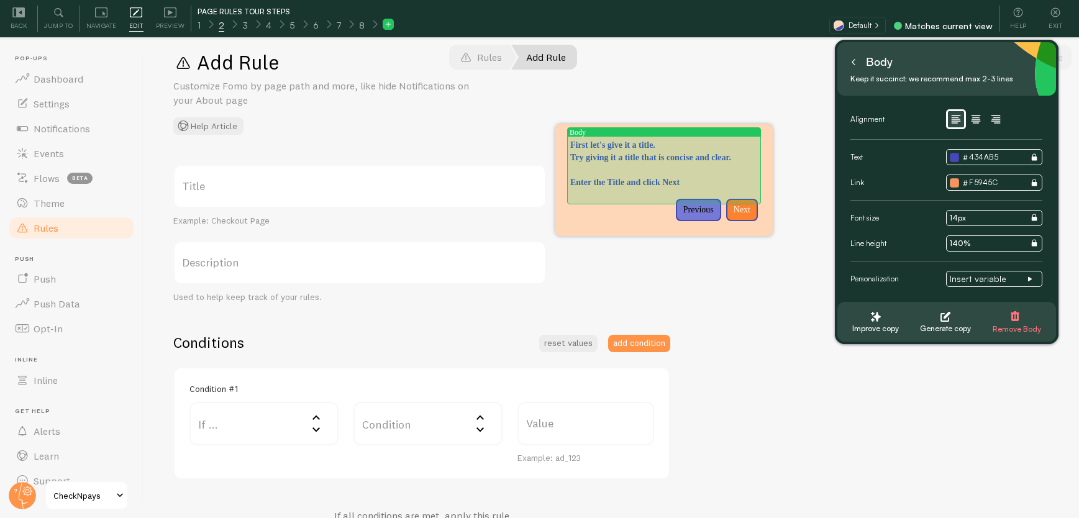
click at [686, 146] on p "First let's give it a title. Try giving it a title that is concise and clear. E…" at bounding box center [664, 164] width 188 height 50
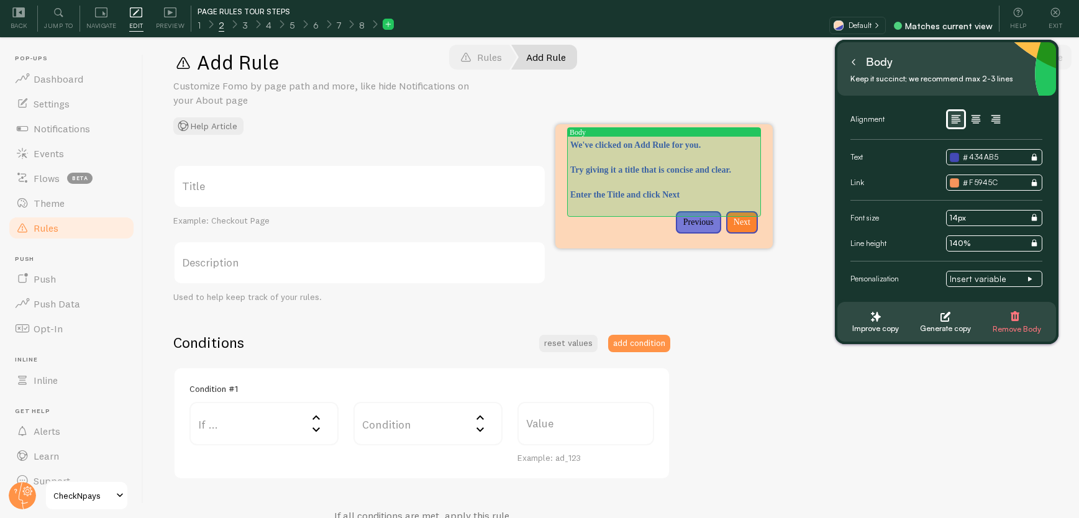
click at [600, 183] on p "Try giving it a title that is concise and clear. Enter the Title and click Next" at bounding box center [664, 177] width 188 height 50
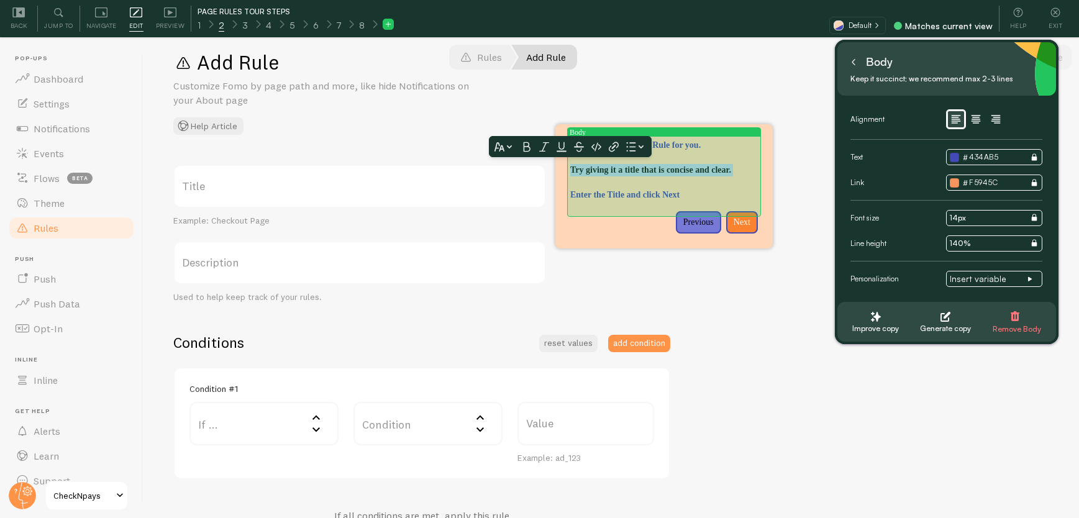
drag, startPoint x: 600, startPoint y: 183, endPoint x: 574, endPoint y: 173, distance: 28.1
click at [574, 173] on p "Try giving it a title that is concise and clear. Enter the Title and click Next" at bounding box center [664, 177] width 188 height 50
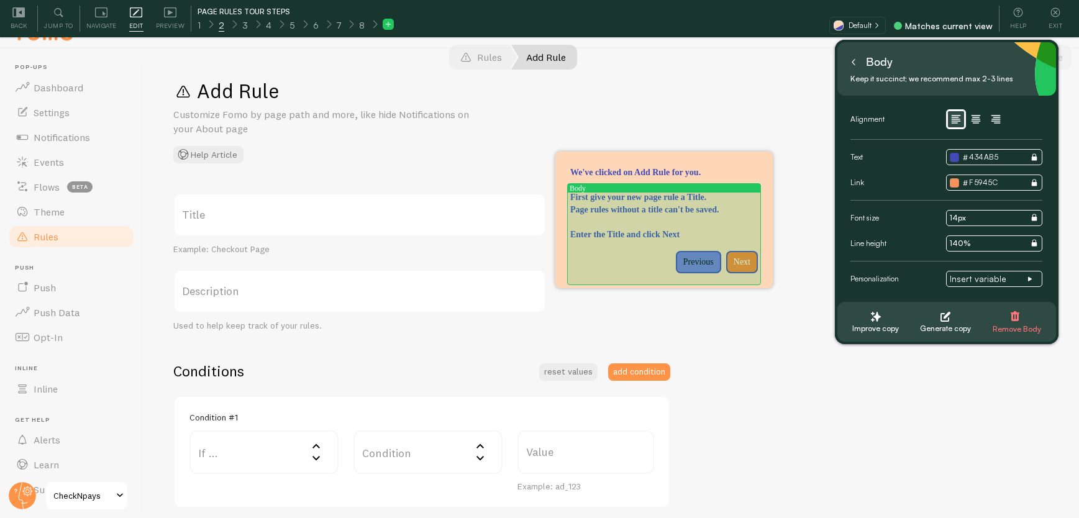
scroll to position [37, 0]
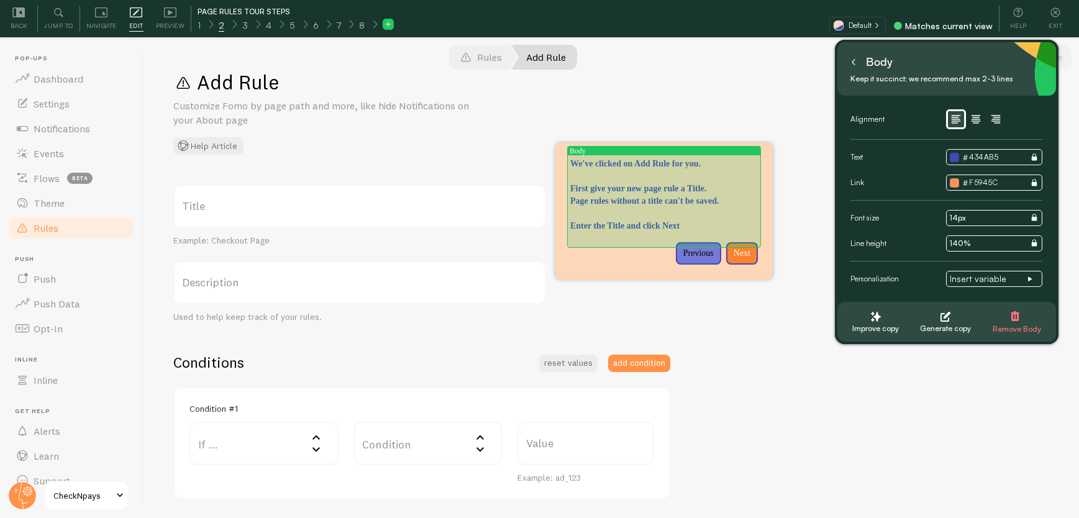
click at [613, 232] on p "Enter the Title and click Next" at bounding box center [664, 219] width 188 height 25
click at [721, 232] on p "Enter the Title and click Next" at bounding box center [664, 219] width 188 height 25
click at [612, 232] on p "Enter the Title and click Next below." at bounding box center [664, 219] width 188 height 25
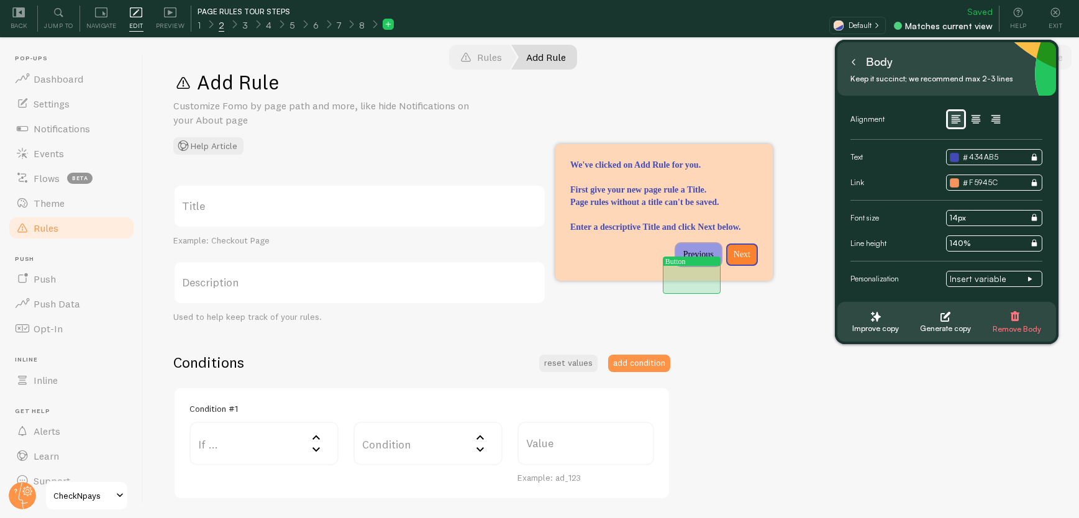
click at [694, 261] on p "Previous" at bounding box center [698, 254] width 30 height 12
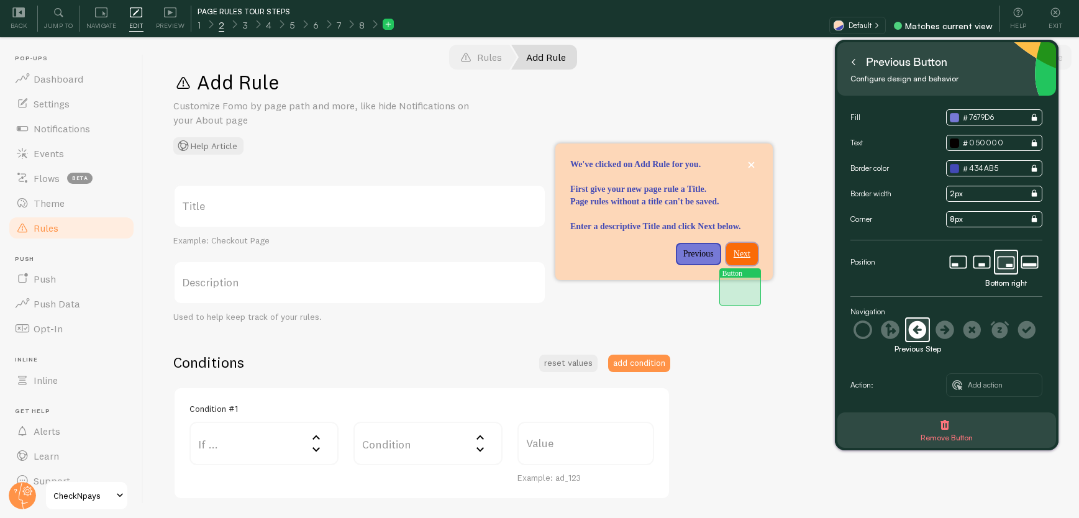
click at [739, 265] on button "Next" at bounding box center [742, 254] width 32 height 22
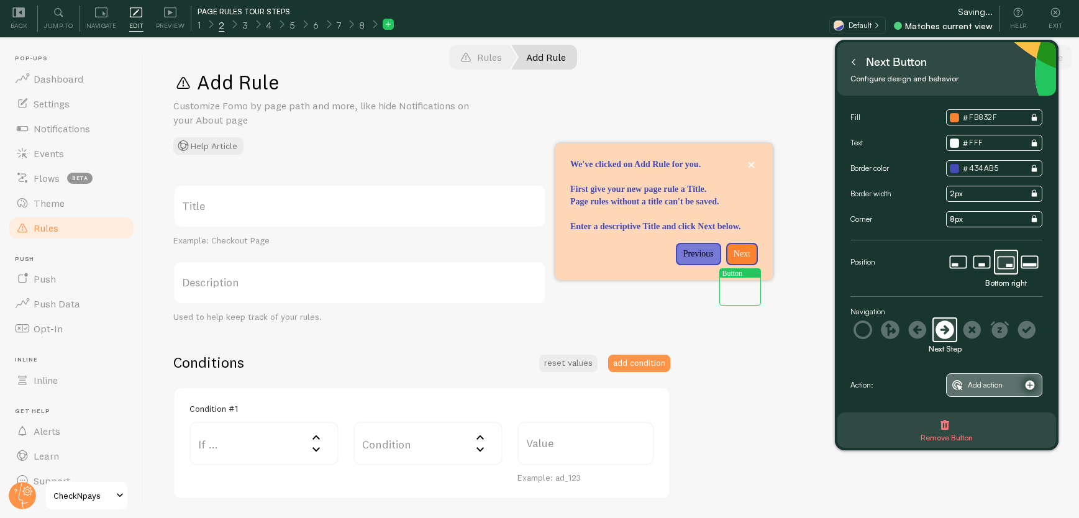
click at [988, 388] on span "Add action" at bounding box center [985, 385] width 35 height 14
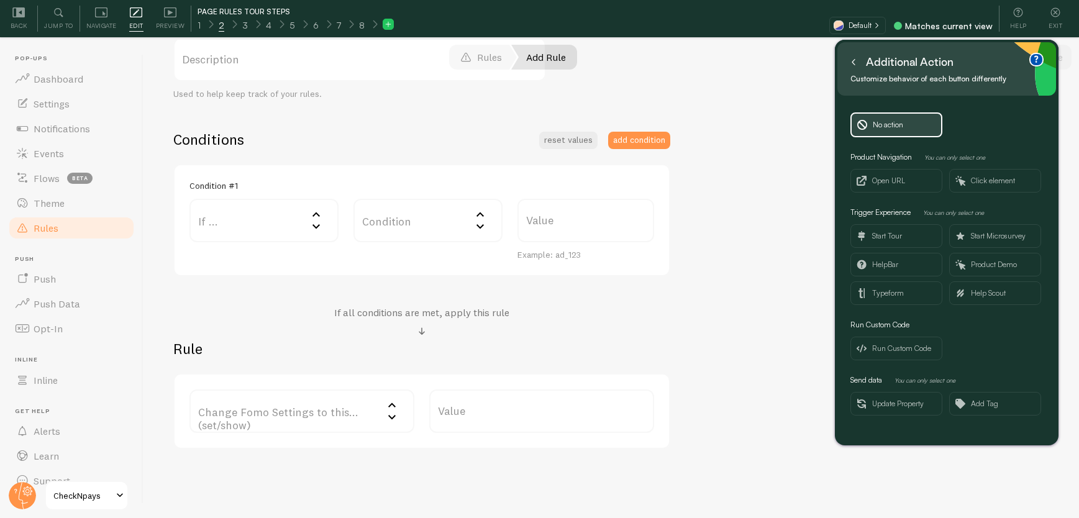
scroll to position [236, 0]
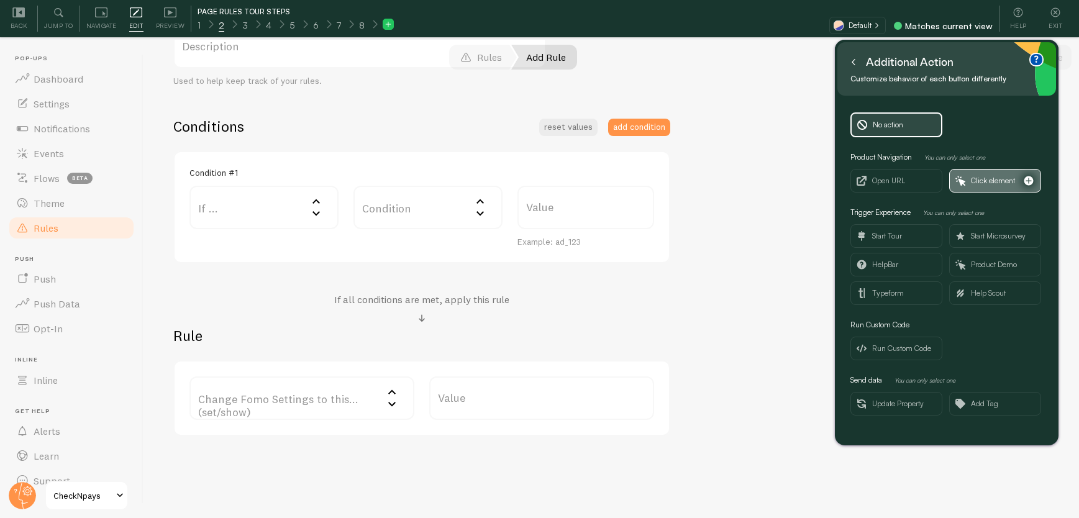
click at [983, 186] on span "Click element" at bounding box center [993, 181] width 44 height 14
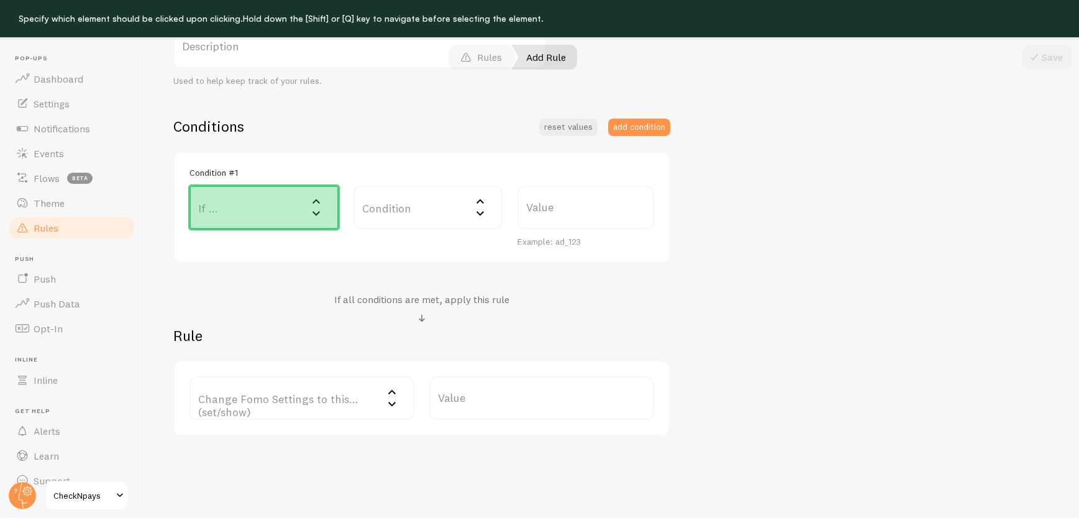
click at [285, 211] on label "If ..." at bounding box center [263, 207] width 149 height 43
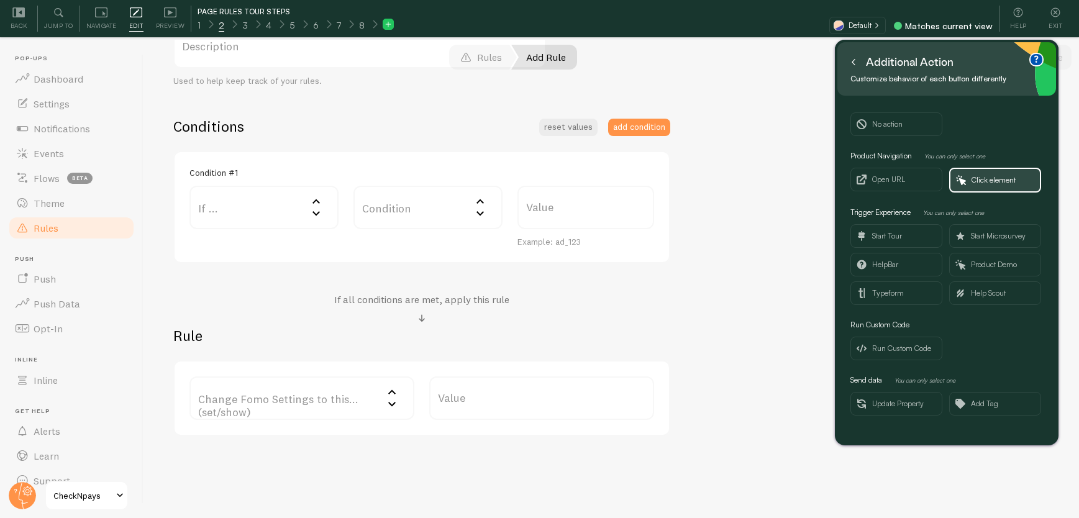
click at [854, 63] on icon at bounding box center [853, 62] width 6 height 6
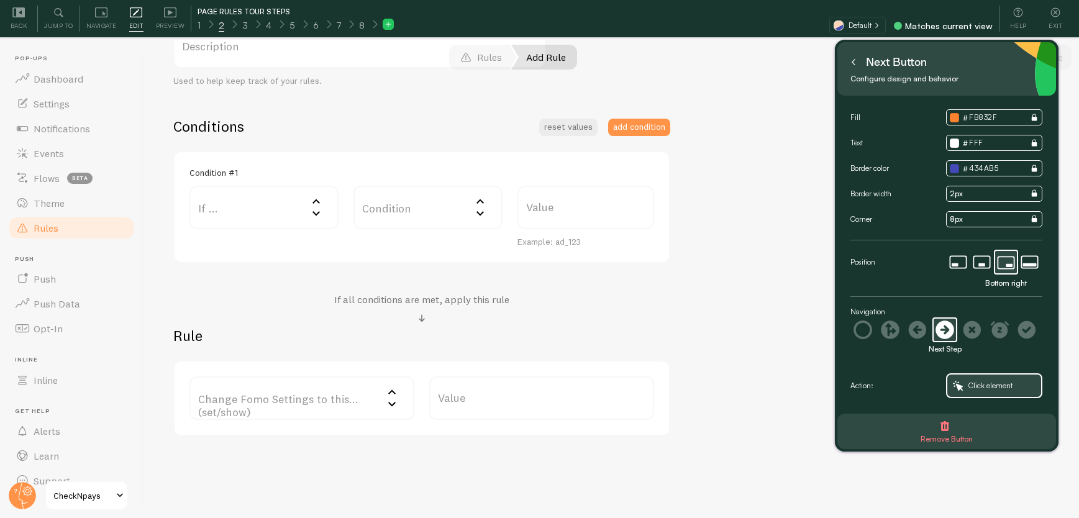
click at [853, 66] on button at bounding box center [853, 62] width 12 height 20
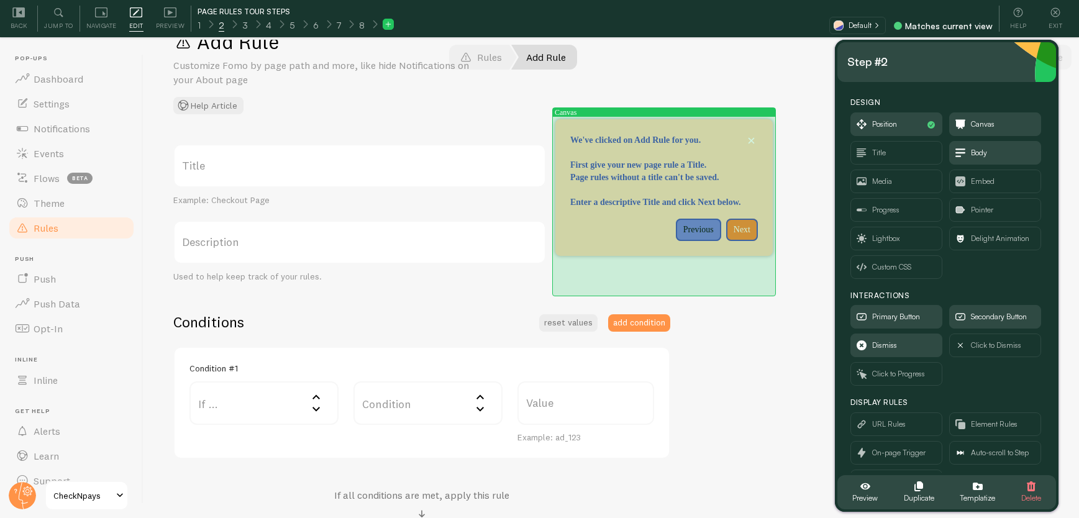
scroll to position [0, 0]
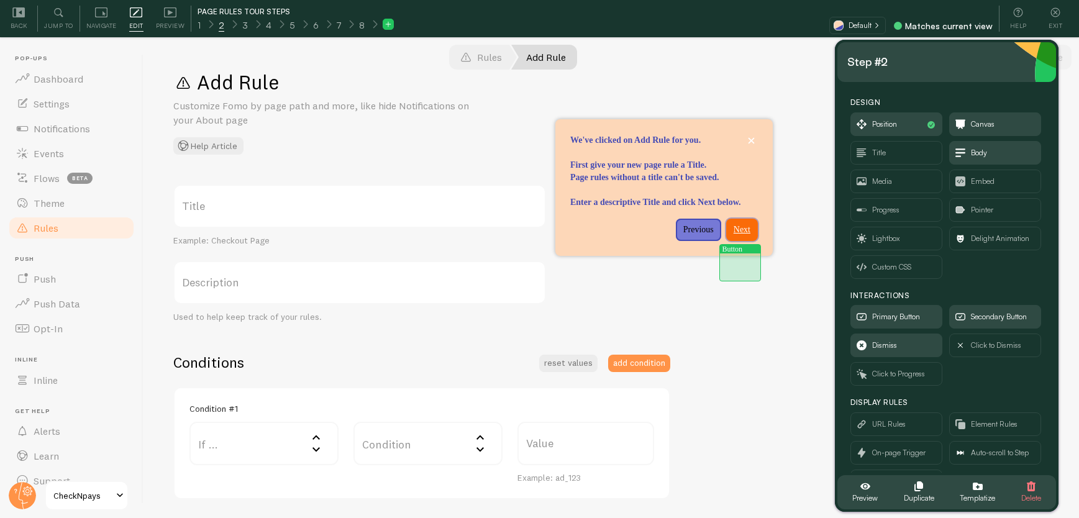
click at [742, 241] on button "Next" at bounding box center [742, 230] width 32 height 22
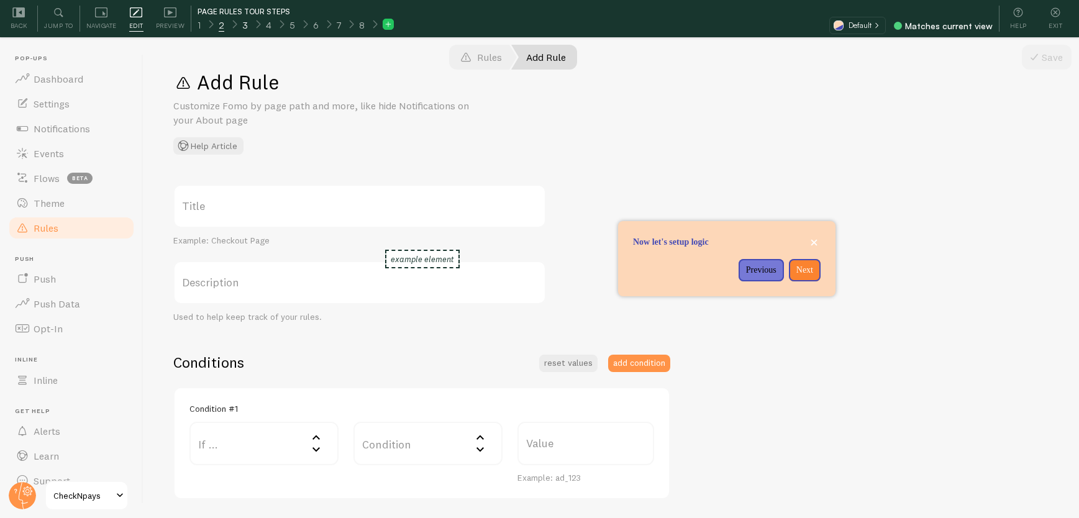
click at [245, 27] on span "3" at bounding box center [245, 25] width 6 height 12
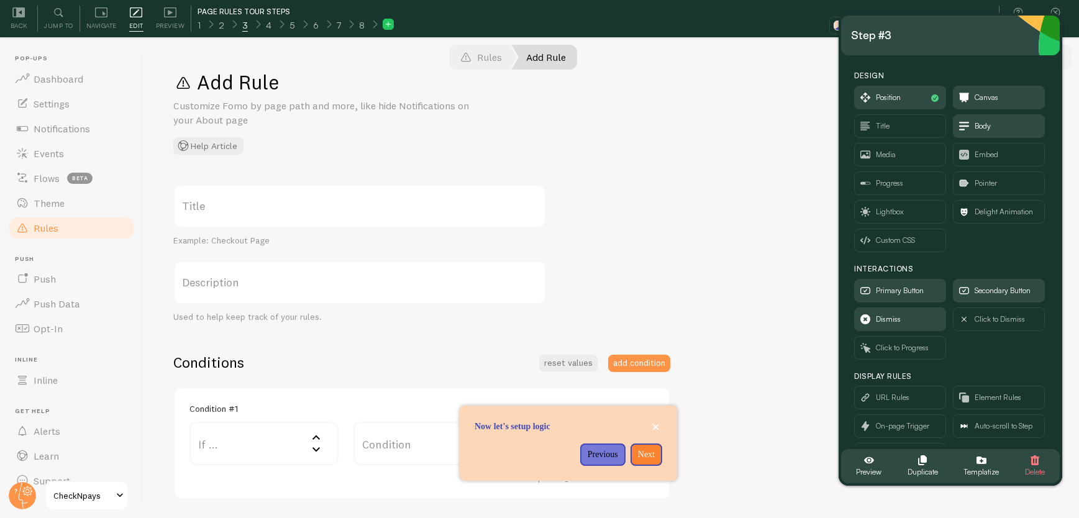
drag, startPoint x: 167, startPoint y: 77, endPoint x: 975, endPoint y: 43, distance: 808.2
click at [975, 43] on div "Step #3" at bounding box center [950, 35] width 199 height 20
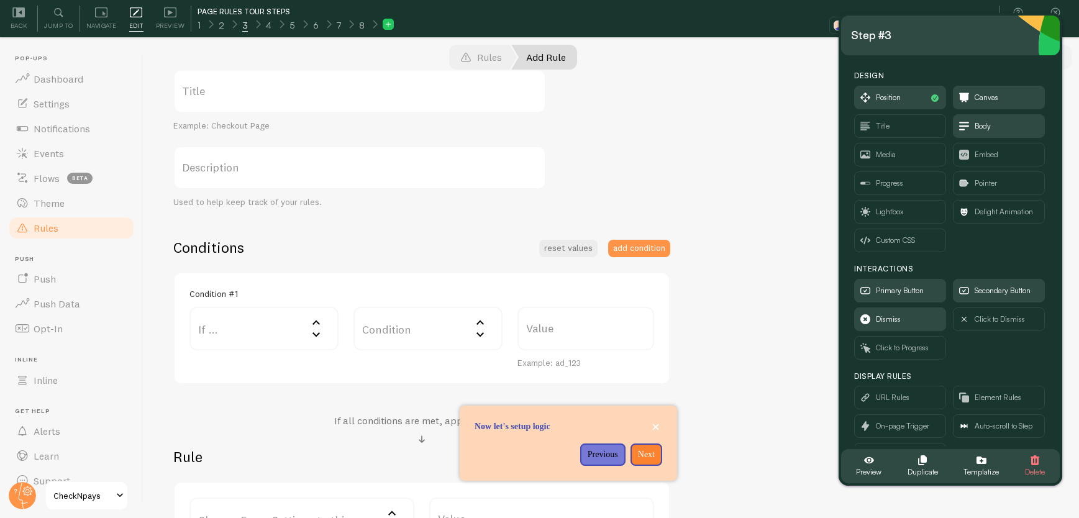
scroll to position [152, 0]
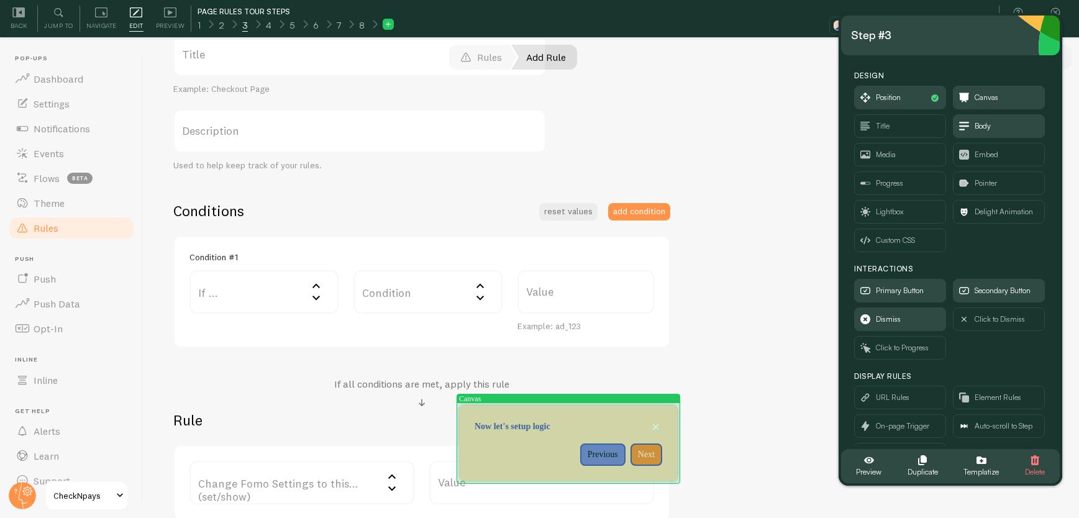
click at [522, 416] on div "Now let&#x27;s setup logic" at bounding box center [568, 413] width 217 height 15
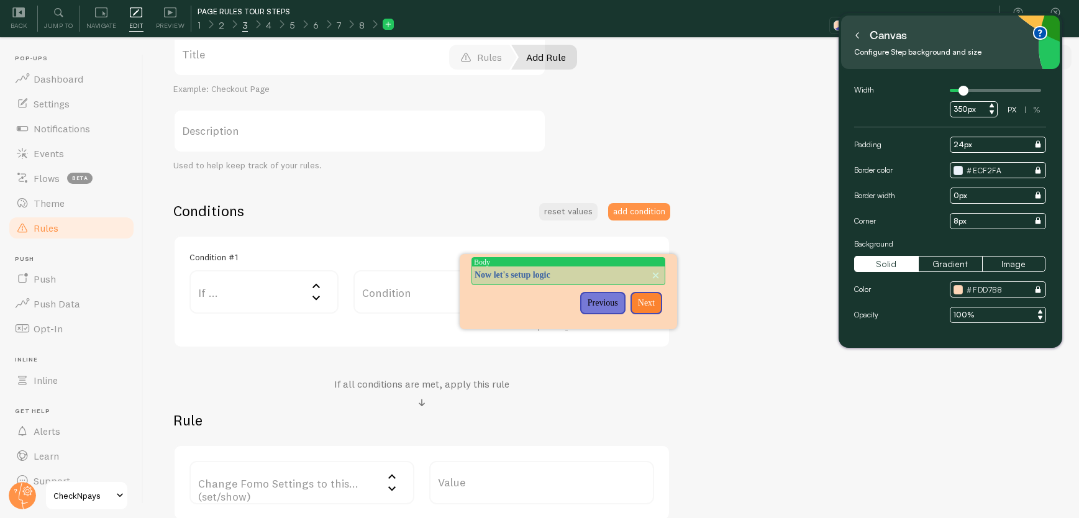
click at [583, 269] on p "Now let's setup logic" at bounding box center [569, 275] width 188 height 12
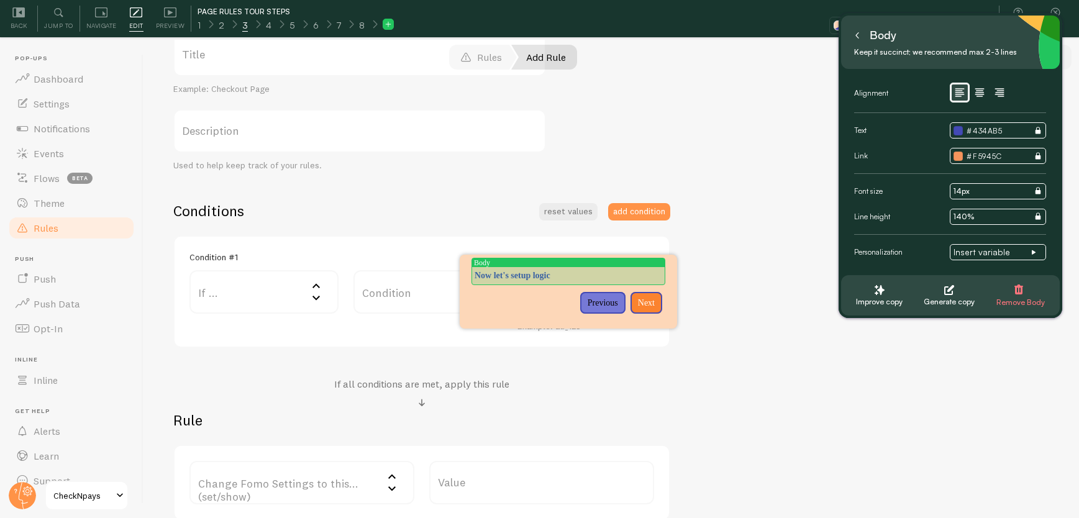
click at [584, 270] on p "Now let's setup logic" at bounding box center [569, 276] width 188 height 12
click at [565, 270] on p "Now let's setup logic" at bounding box center [569, 276] width 188 height 12
click at [615, 275] on p "Now let's setup logic" at bounding box center [569, 276] width 188 height 12
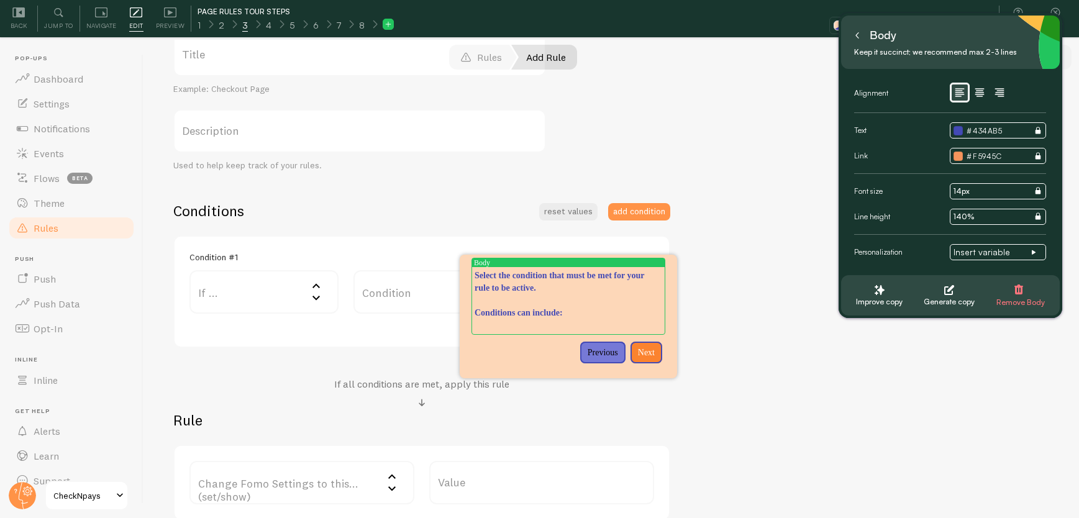
click at [232, 288] on label "If ..." at bounding box center [263, 291] width 149 height 43
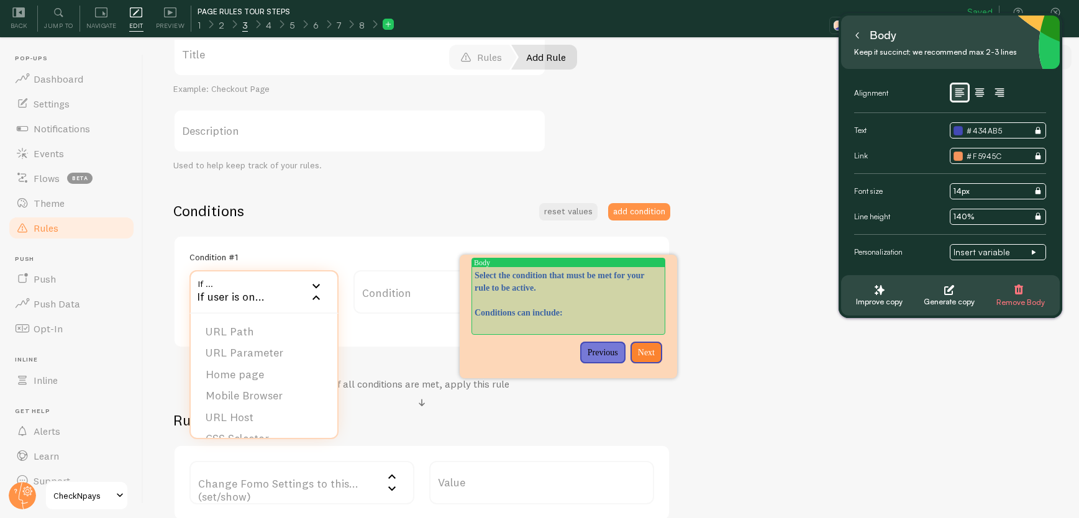
click at [526, 322] on p "Select the condition that must be met for your rule to be active. Conditions ca…" at bounding box center [569, 325] width 188 height 12
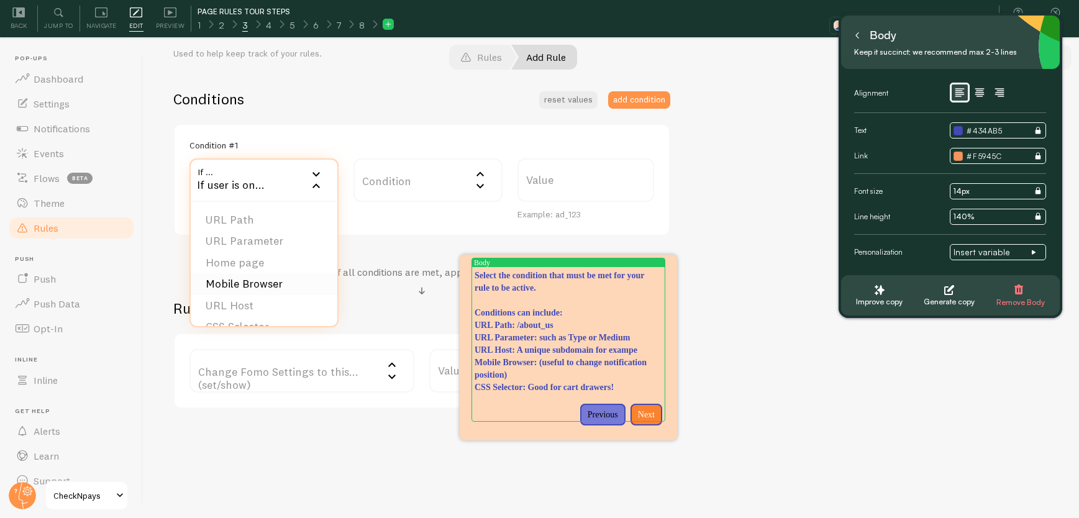
scroll to position [19, 0]
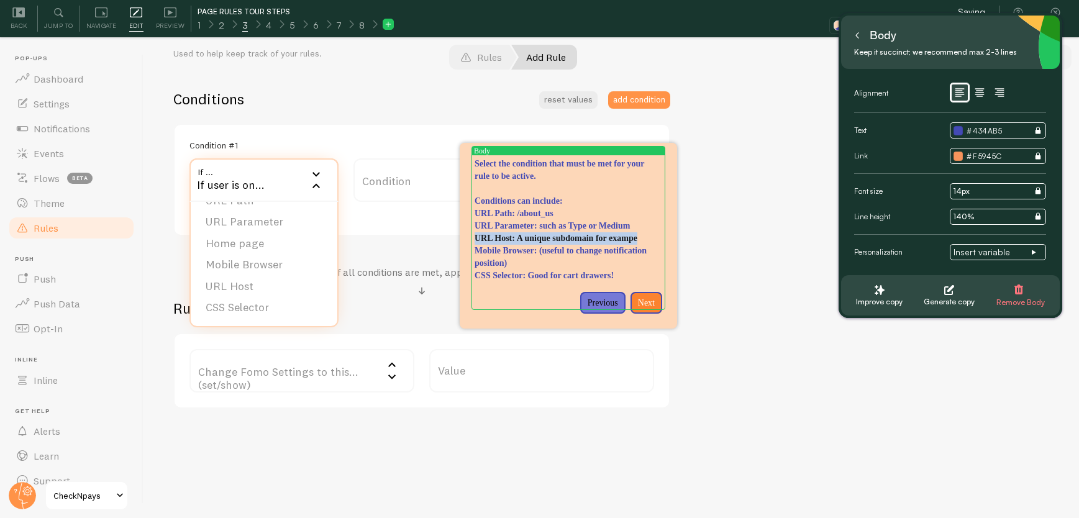
drag, startPoint x: 608, startPoint y: 263, endPoint x: 705, endPoint y: 244, distance: 98.8
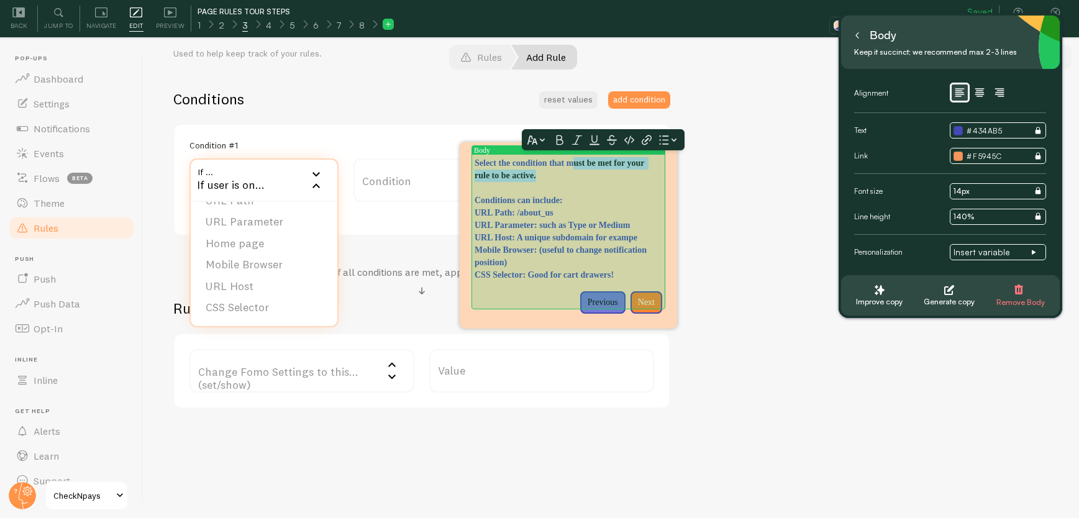
drag, startPoint x: 607, startPoint y: 162, endPoint x: 656, endPoint y: 170, distance: 49.0
click at [656, 170] on p "Select the condition that must be met for your rule to be active." at bounding box center [569, 169] width 188 height 25
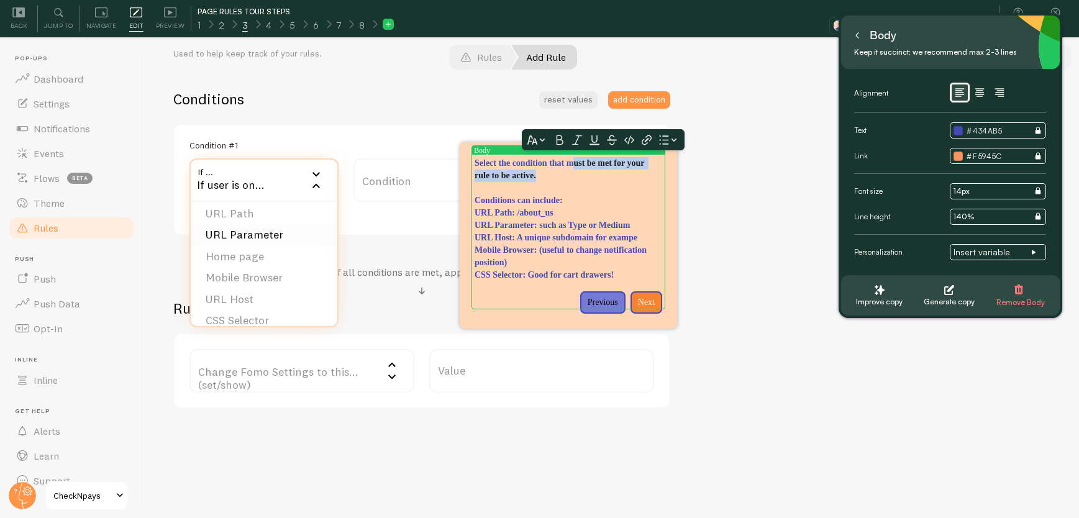
scroll to position [0, 0]
click at [101, 27] on span "Navigate" at bounding box center [101, 26] width 30 height 12
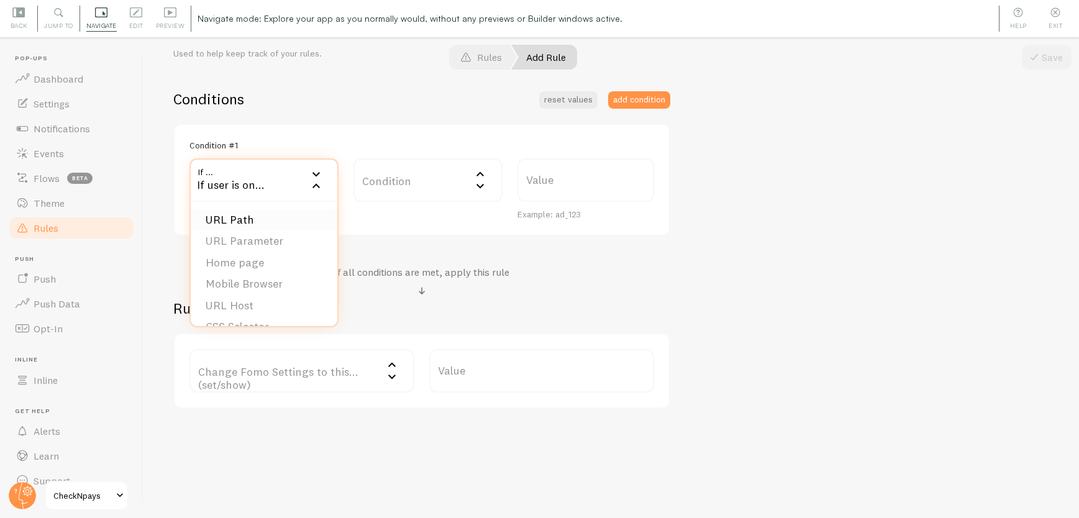
click at [250, 216] on li "URL Path" at bounding box center [264, 220] width 147 height 22
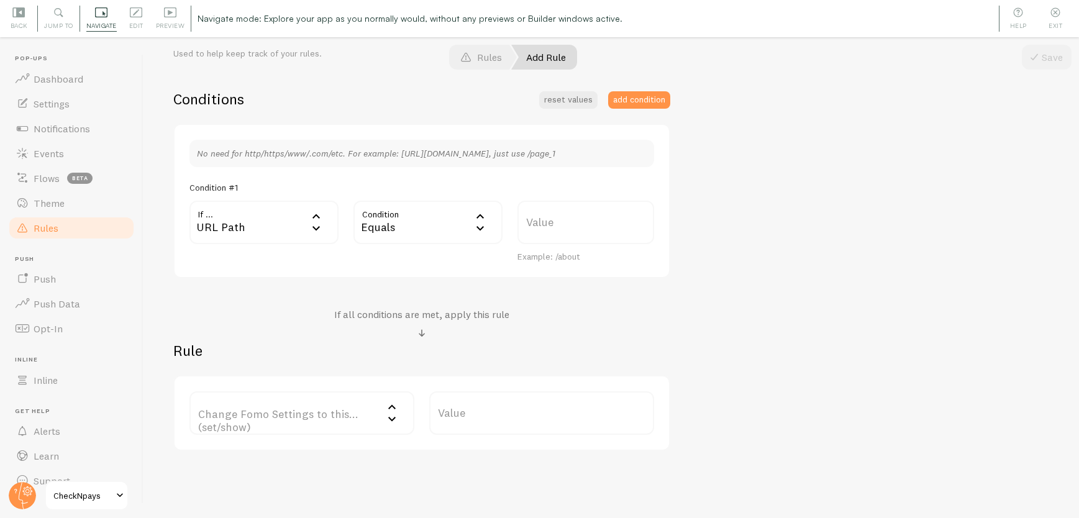
click at [252, 220] on div "URL Path" at bounding box center [263, 222] width 149 height 43
click at [237, 222] on div "URL Path" at bounding box center [263, 222] width 149 height 43
click at [275, 220] on div "URL Path" at bounding box center [263, 222] width 149 height 43
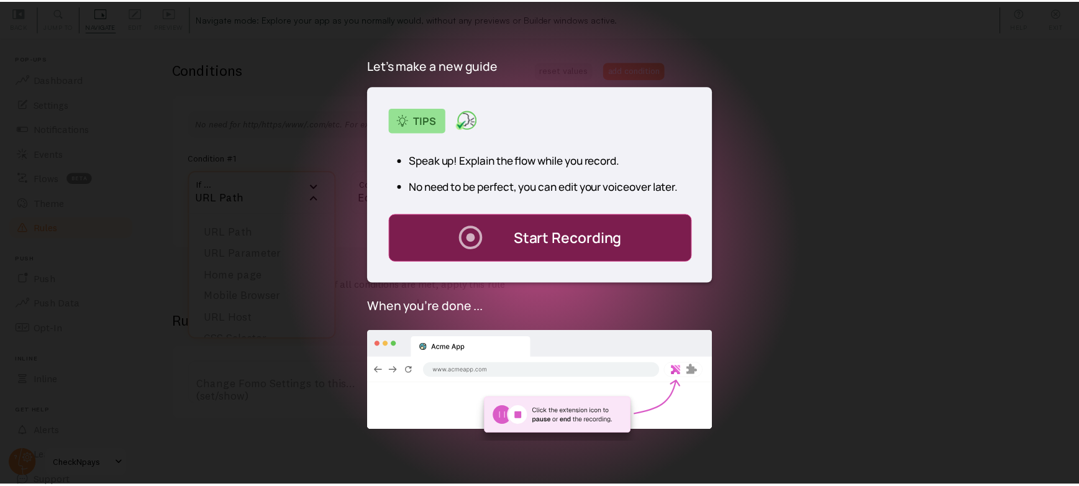
scroll to position [293, 0]
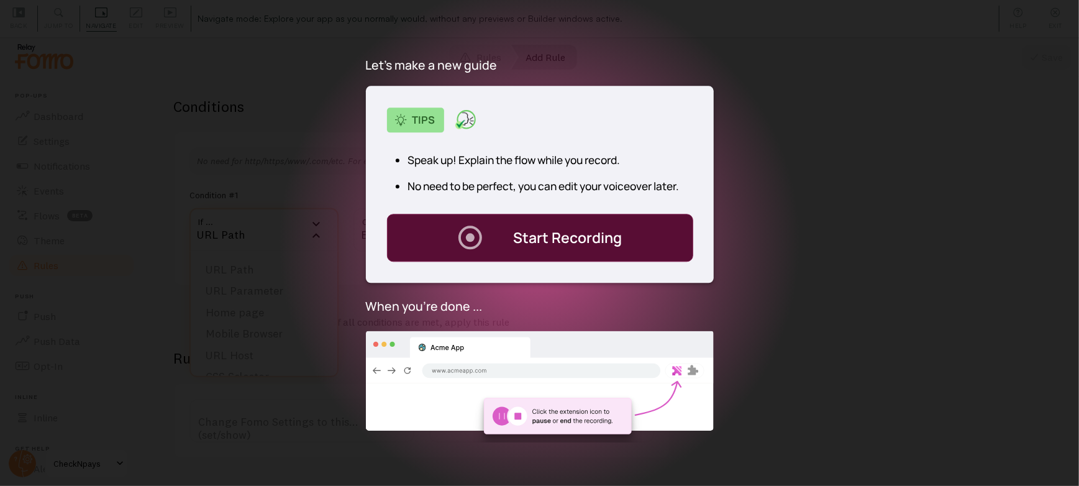
click at [583, 248] on div ". Start Recording" at bounding box center [540, 238] width 306 height 48
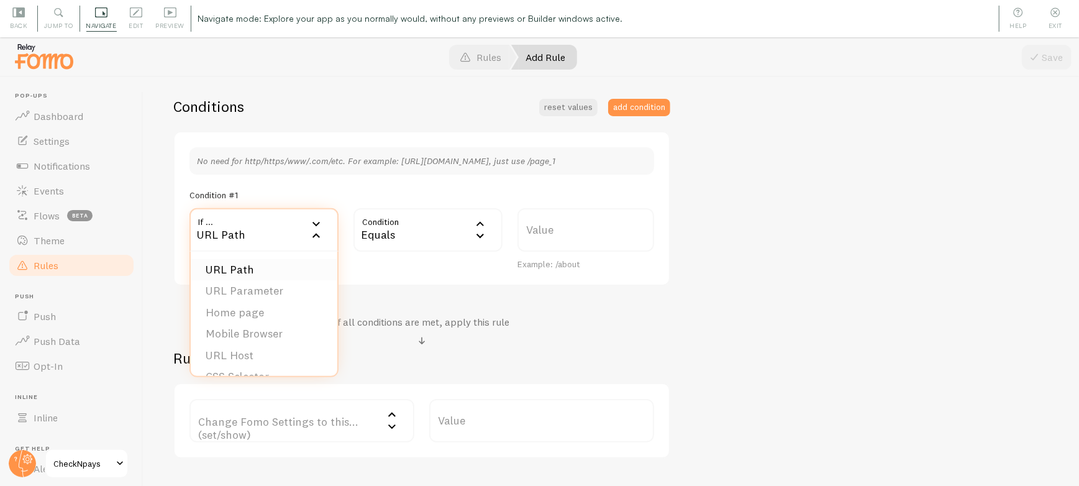
click at [277, 264] on li "URL Path" at bounding box center [264, 270] width 147 height 22
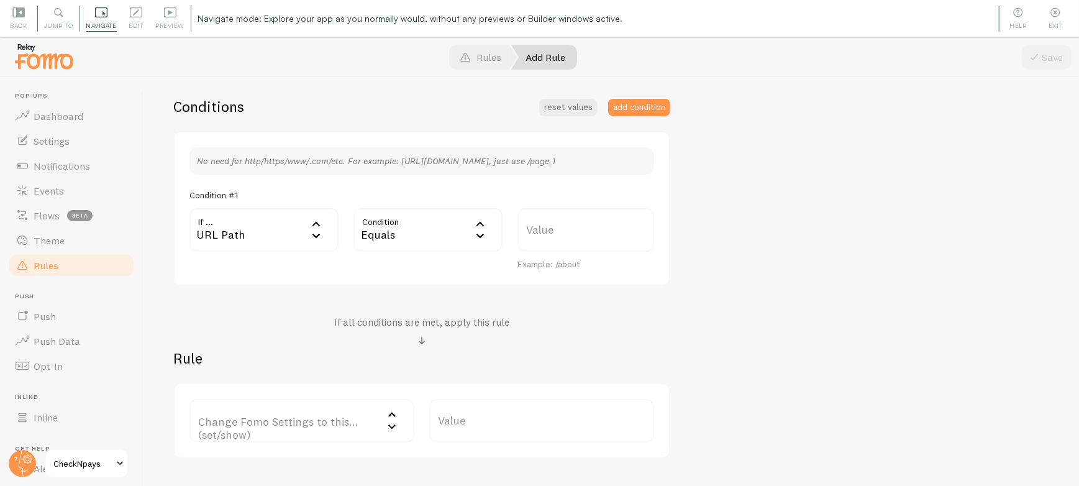
click at [545, 229] on label "Value" at bounding box center [585, 229] width 137 height 43
click at [545, 229] on input "Value" at bounding box center [585, 229] width 137 height 43
click at [575, 231] on label "Value" at bounding box center [585, 229] width 137 height 43
click at [575, 231] on input "Value" at bounding box center [585, 229] width 137 height 43
type input "/about_us"
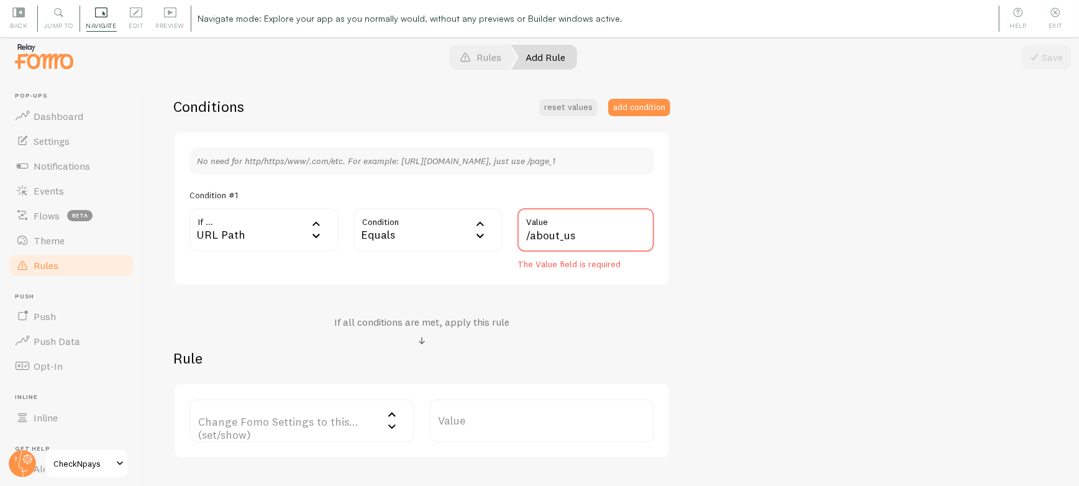
click at [230, 209] on div "URL Path" at bounding box center [263, 229] width 149 height 43
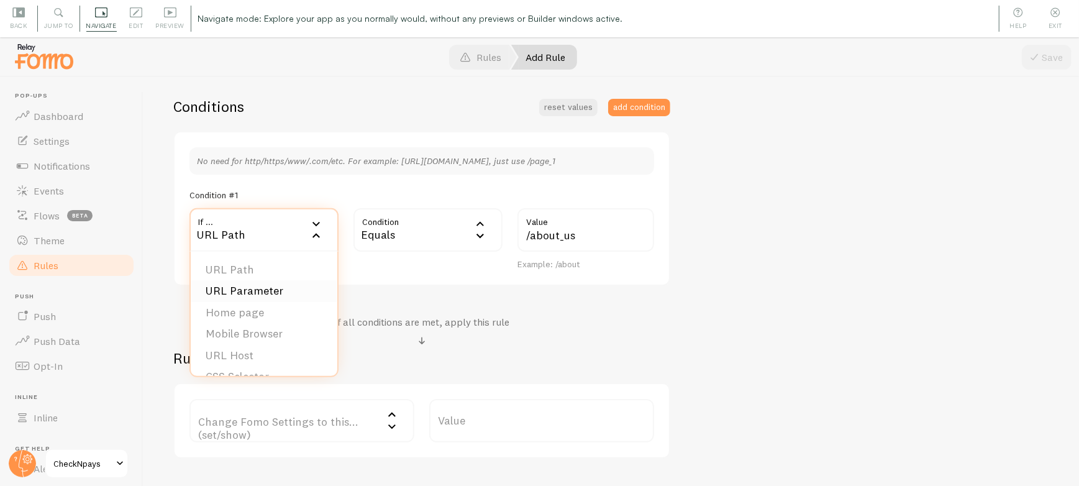
click at [258, 293] on li "URL Parameter" at bounding box center [264, 291] width 147 height 22
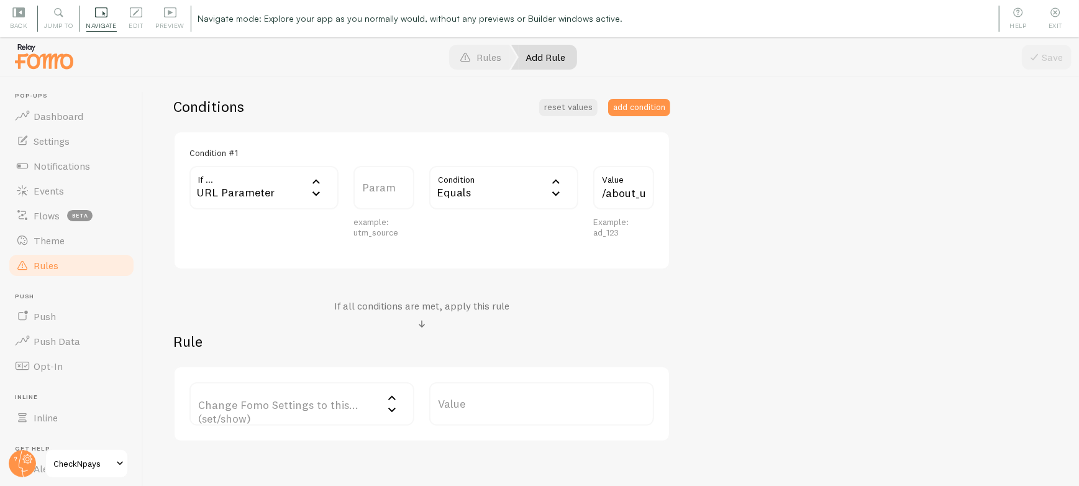
click at [512, 188] on div "Equals" at bounding box center [503, 187] width 149 height 43
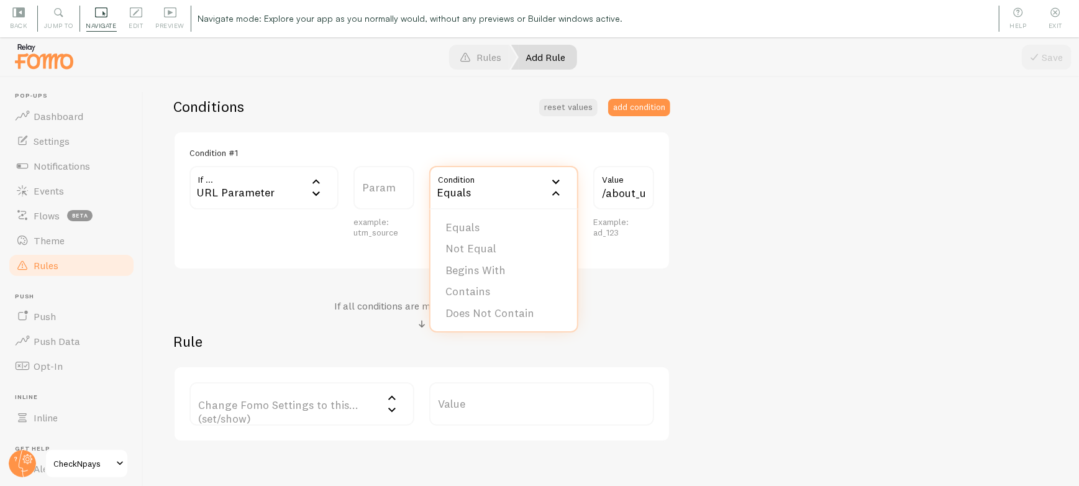
click at [479, 288] on li "Contains" at bounding box center [503, 292] width 147 height 22
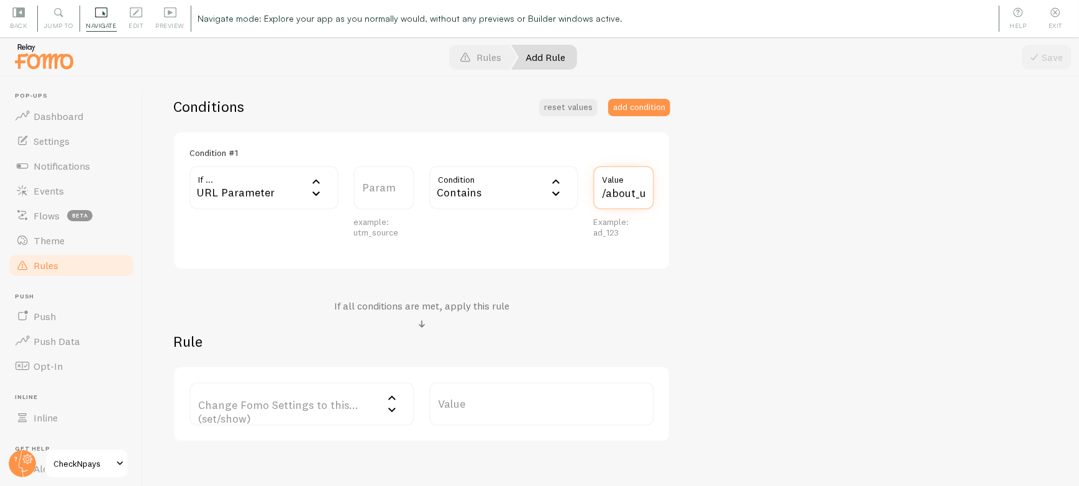
click at [626, 193] on input "/about_us" at bounding box center [623, 187] width 61 height 43
type input "g"
type input "fomo"
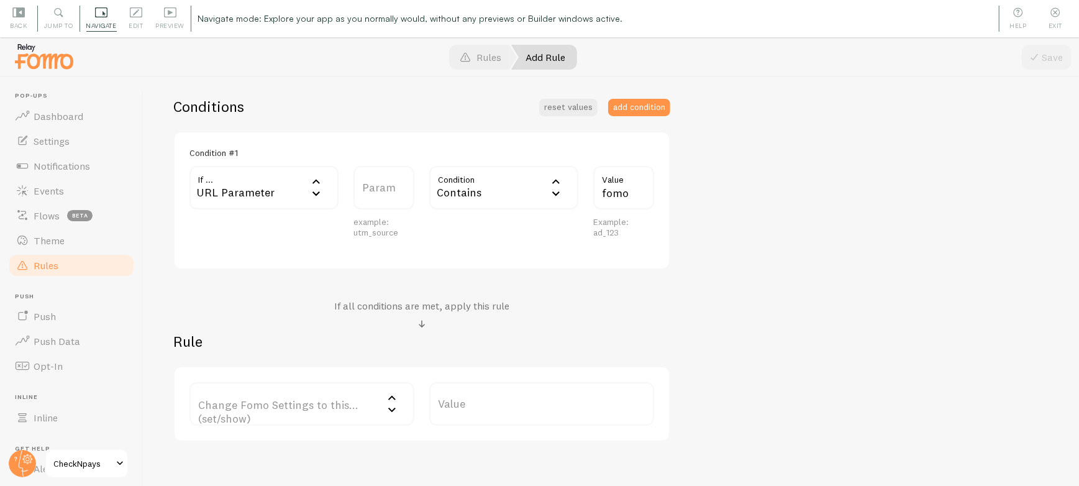
click at [257, 197] on div "URL Parameter" at bounding box center [263, 187] width 149 height 43
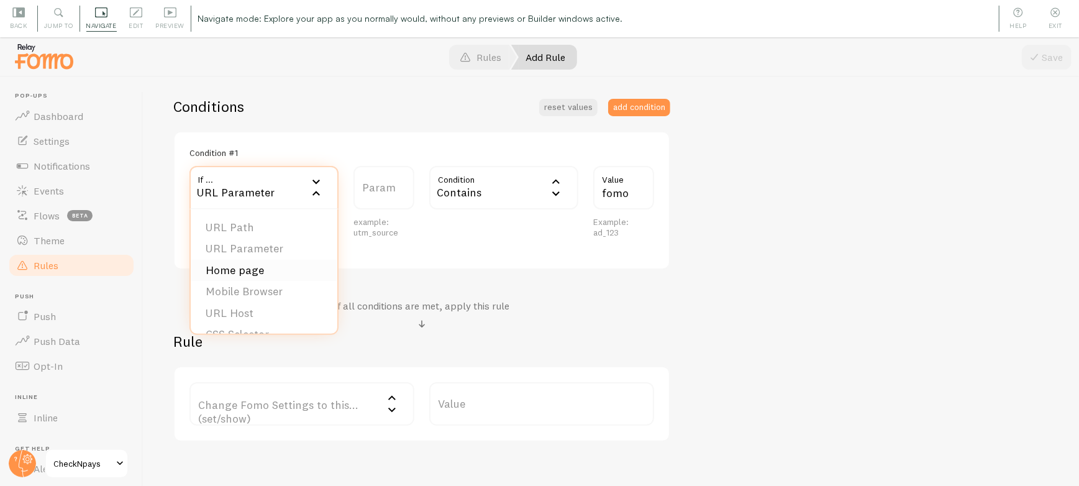
click at [251, 268] on li "Home page" at bounding box center [264, 271] width 147 height 22
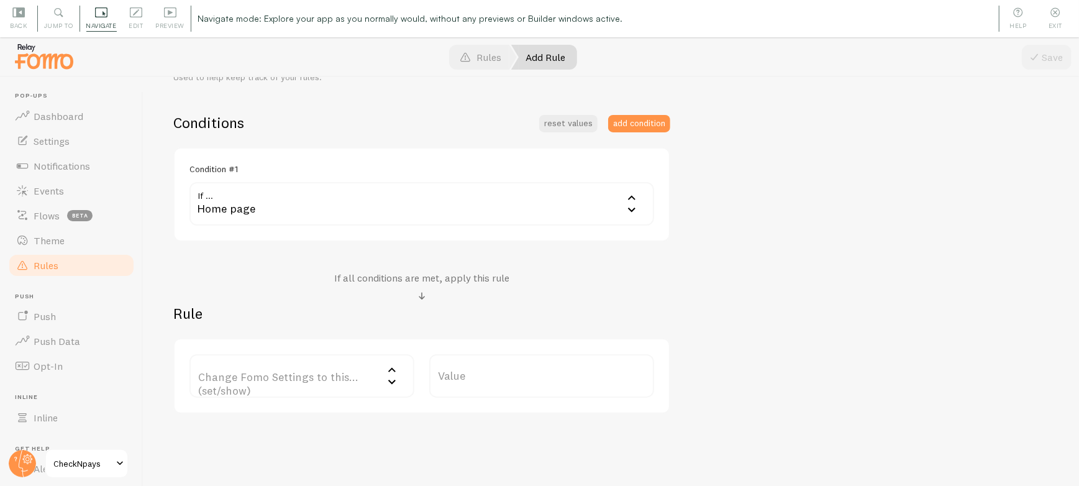
click at [235, 205] on div "Home page" at bounding box center [421, 203] width 465 height 43
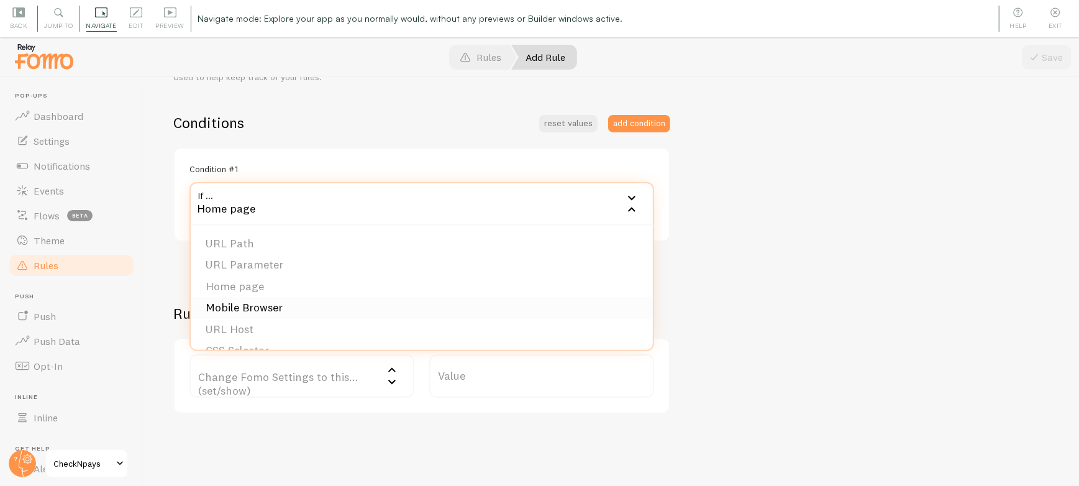
click at [257, 307] on li "Mobile Browser" at bounding box center [422, 308] width 462 height 22
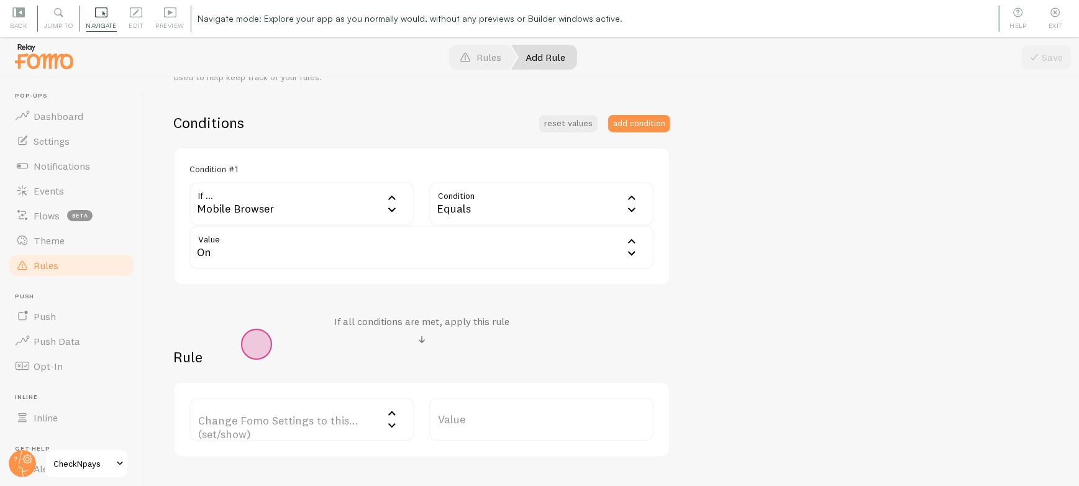
scroll to position [293, 0]
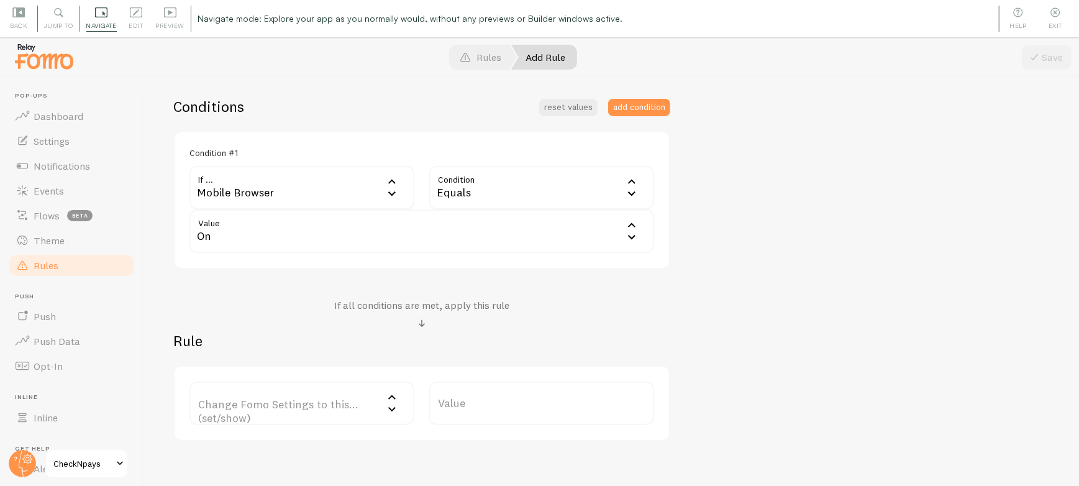
click at [298, 235] on div "On" at bounding box center [421, 230] width 465 height 43
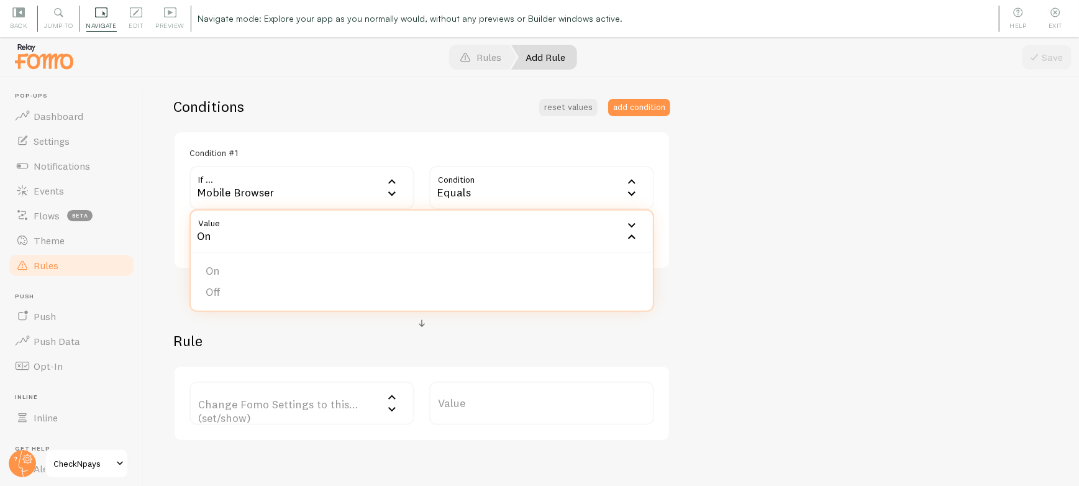
click at [279, 191] on div "Mobile Browser" at bounding box center [301, 187] width 225 height 43
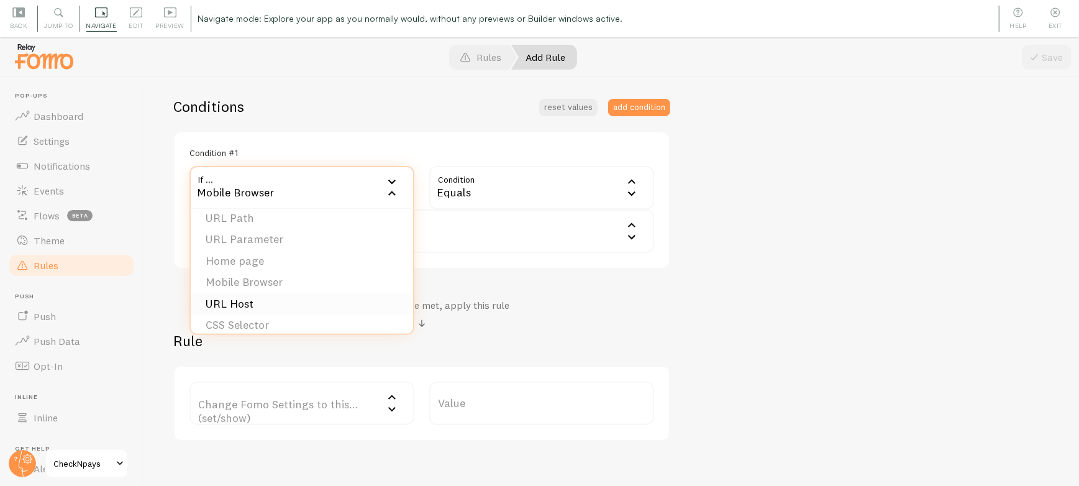
scroll to position [19, 0]
click at [252, 289] on li "URL Host" at bounding box center [302, 294] width 222 height 22
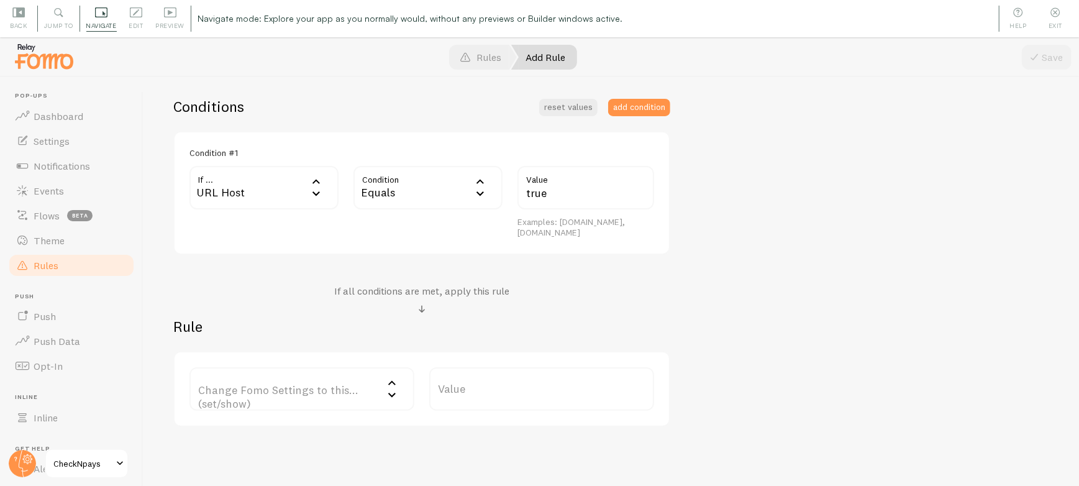
click at [242, 189] on div "URL Host" at bounding box center [263, 187] width 149 height 43
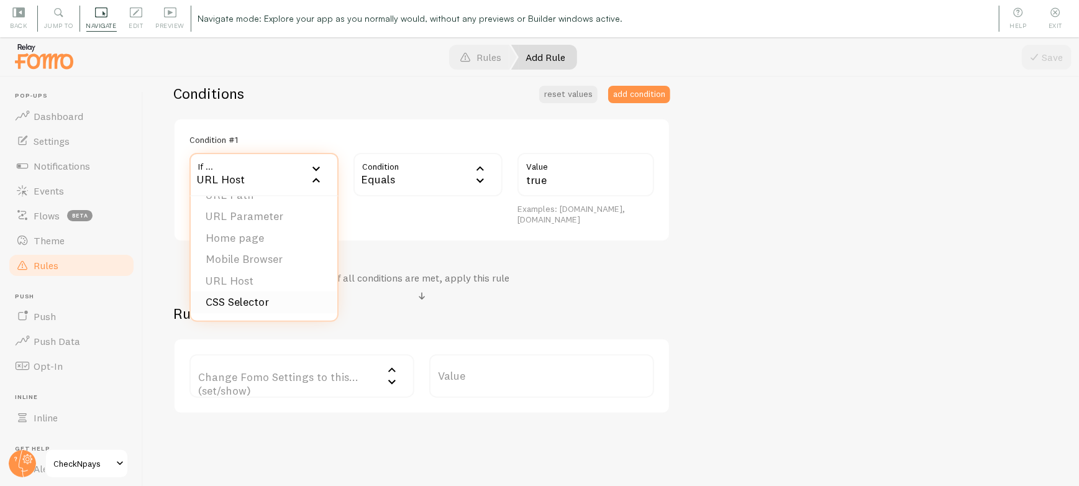
click at [216, 305] on li "CSS Selector" at bounding box center [264, 302] width 147 height 22
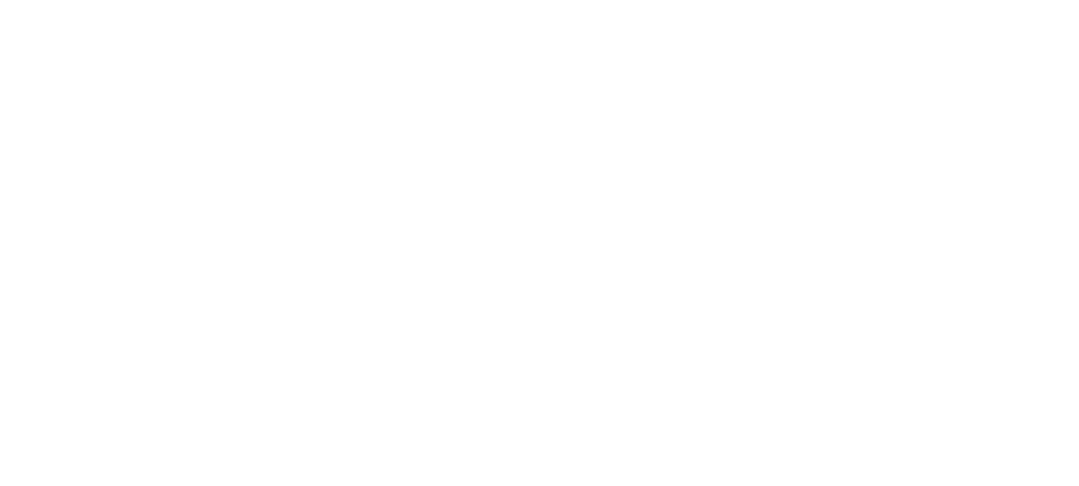
click at [993, 178] on p "Finish Recording" at bounding box center [986, 180] width 88 height 14
